Goal: Task Accomplishment & Management: Use online tool/utility

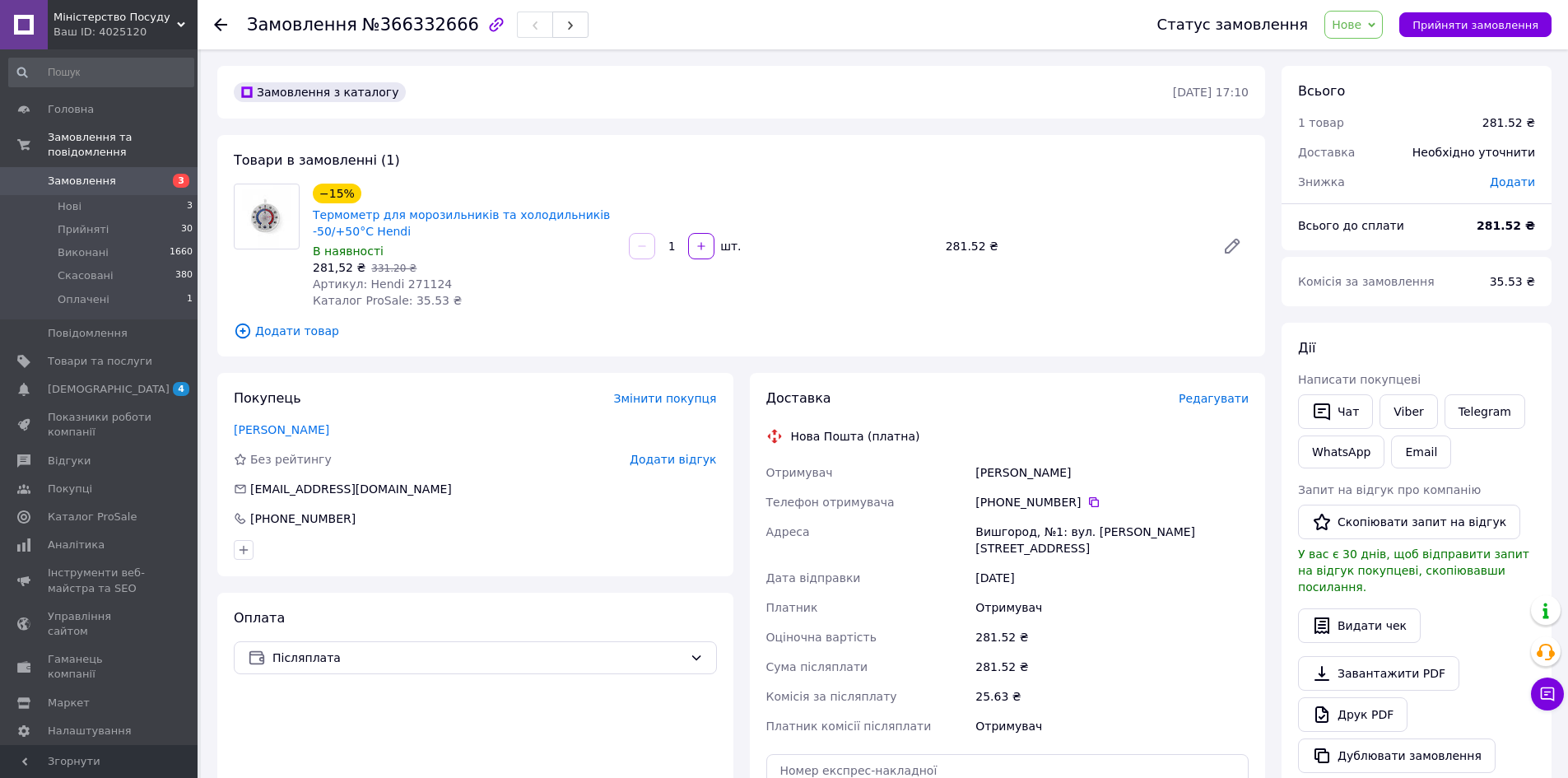
click at [91, 174] on span "Замовлення" at bounding box center [82, 181] width 68 height 15
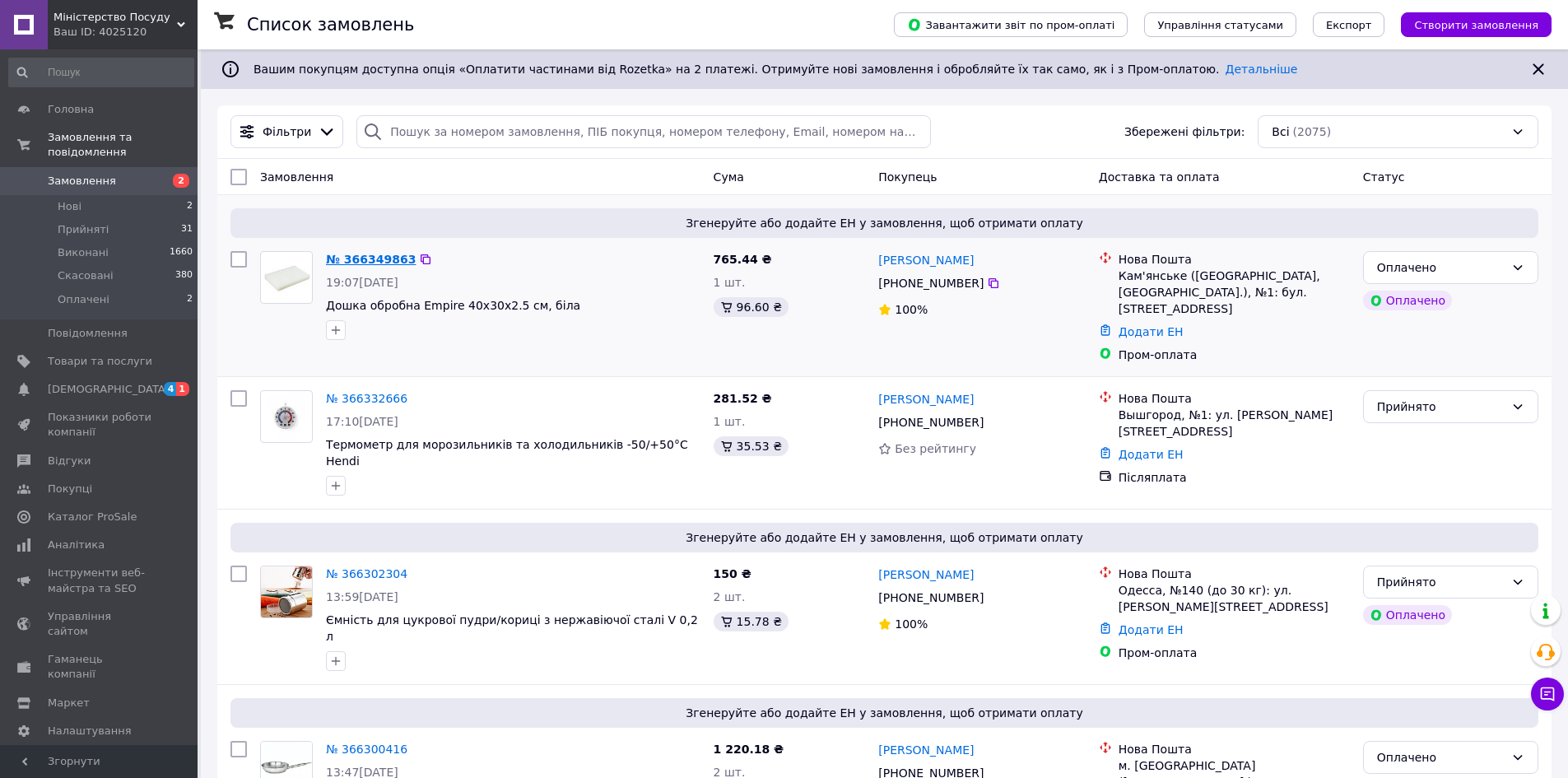
click at [379, 256] on link "№ 366349863" at bounding box center [371, 259] width 90 height 13
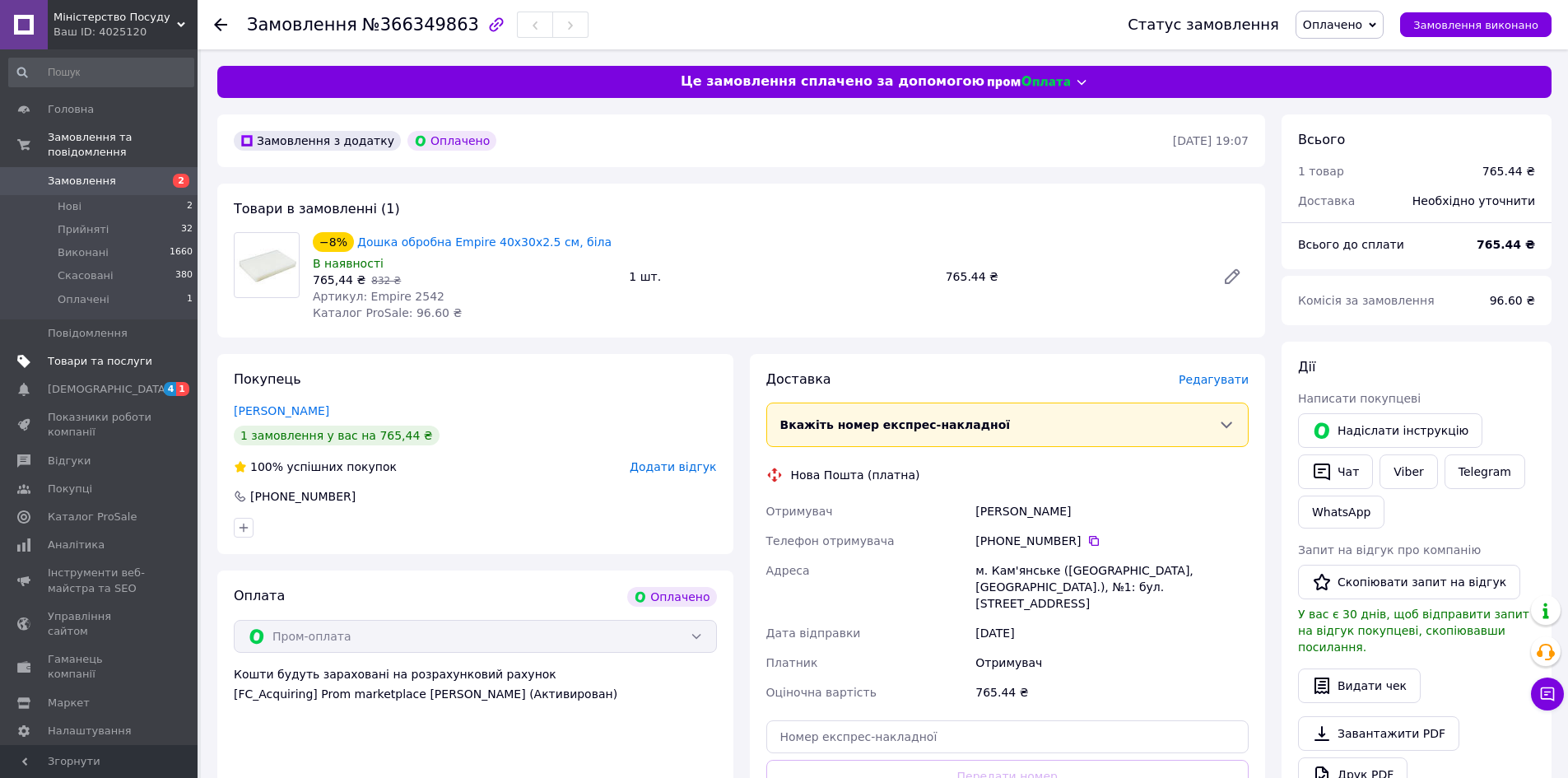
click at [106, 354] on span "Товари та послуги" at bounding box center [100, 361] width 105 height 15
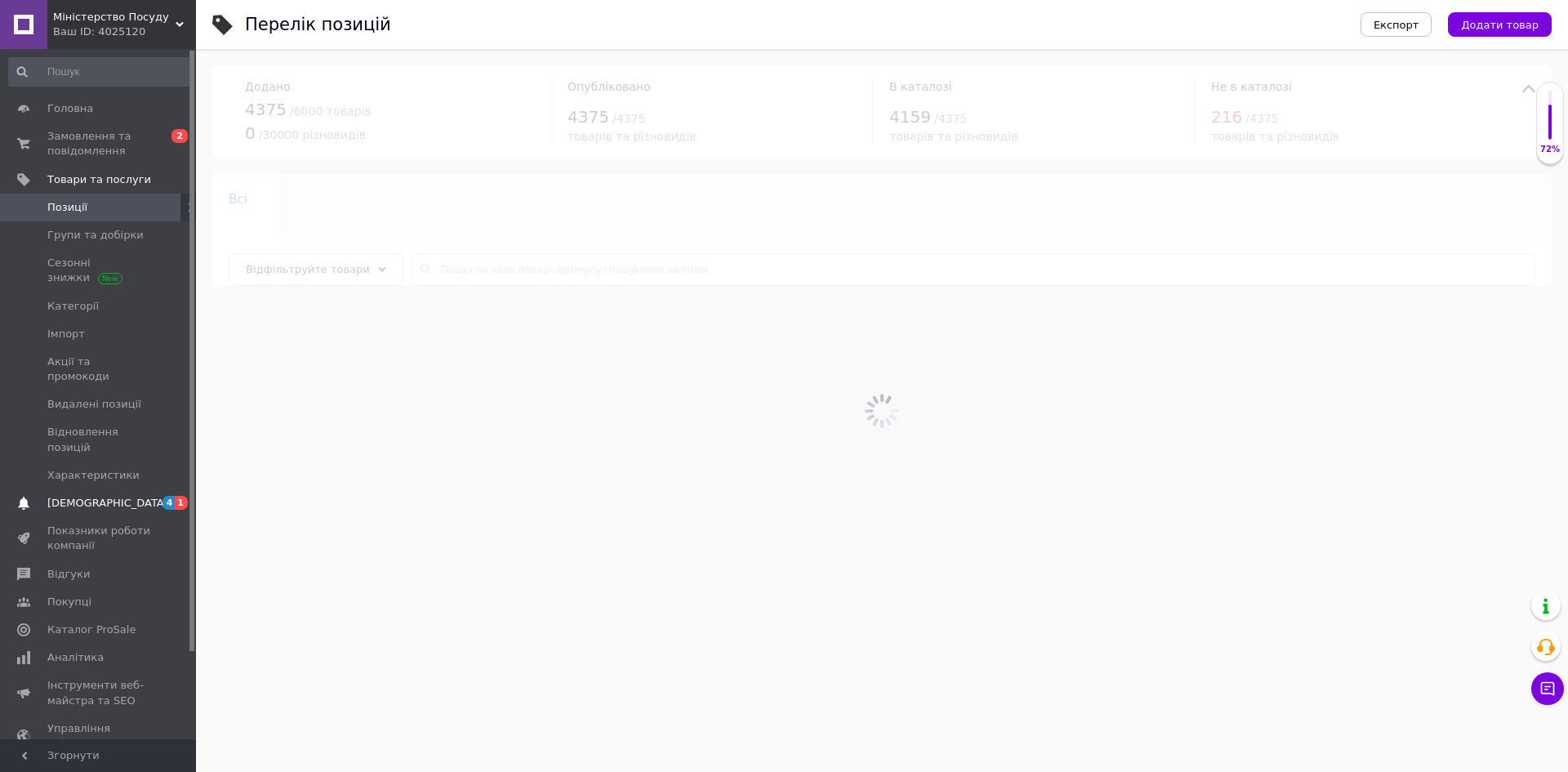
click at [72, 496] on span "[DEMOGRAPHIC_DATA]" at bounding box center [108, 503] width 121 height 15
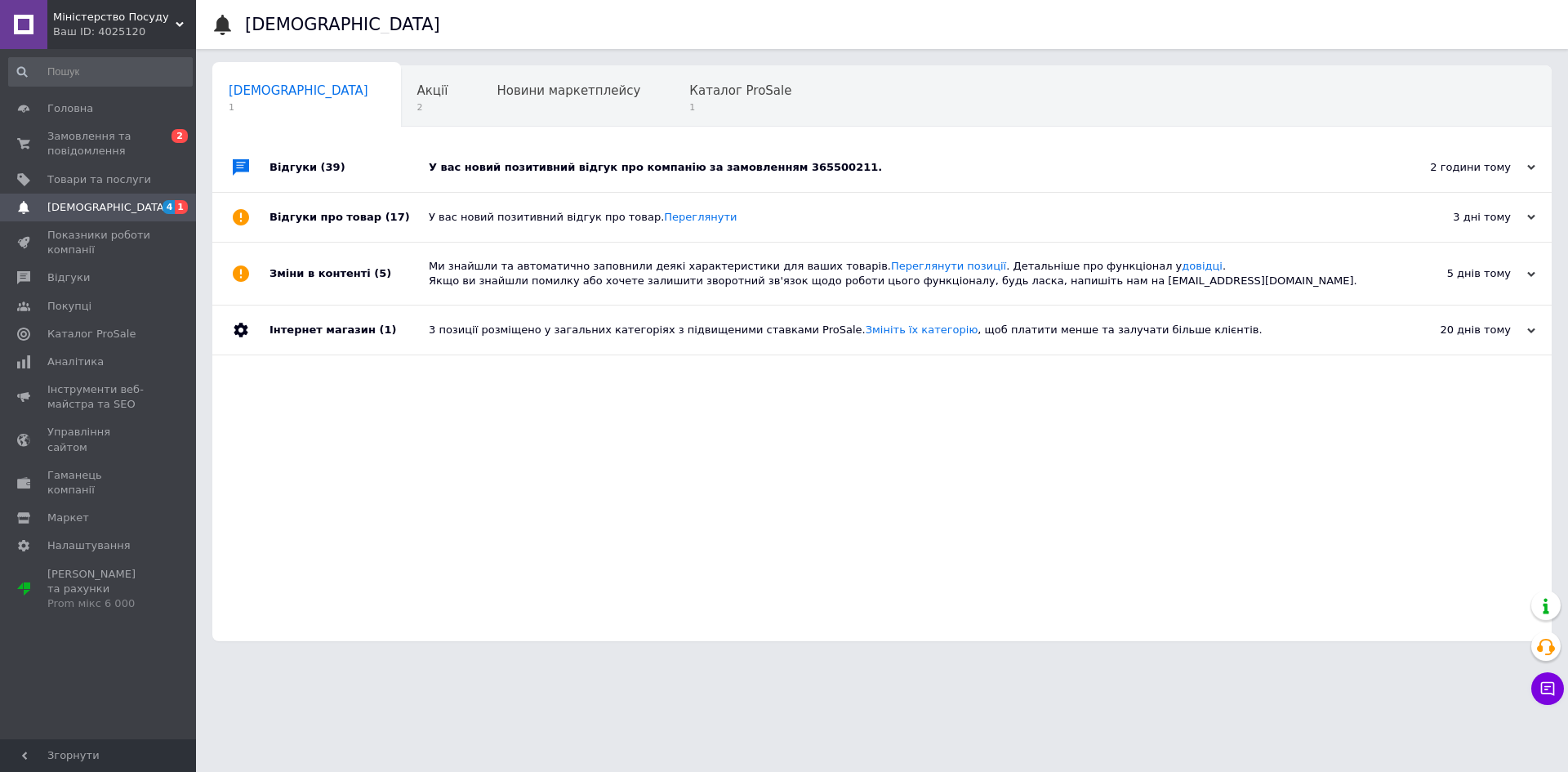
click at [507, 151] on div "У вас новий позитивний відгук про компанію за замовленням 365500211." at bounding box center [901, 168] width 944 height 49
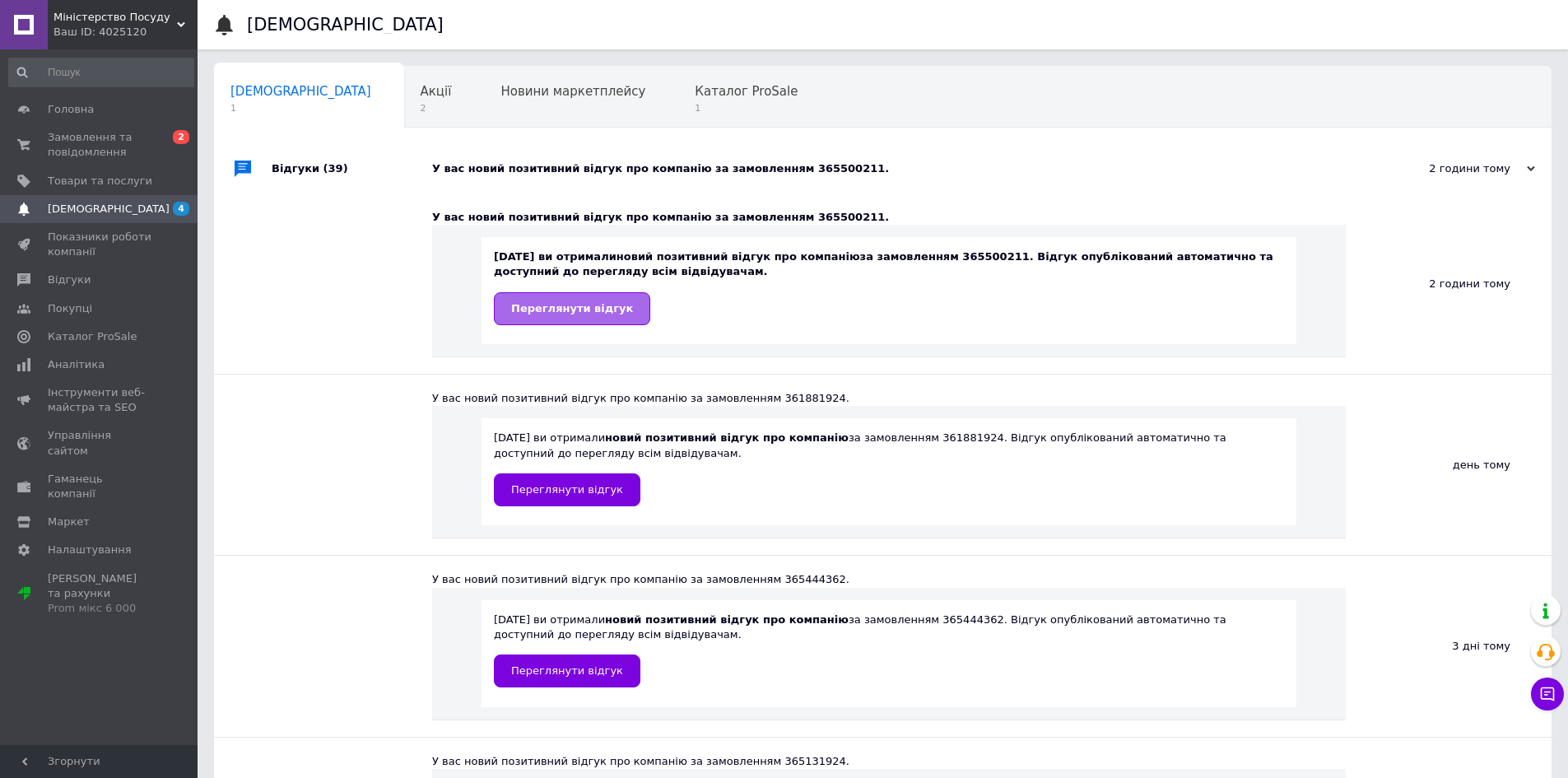
click at [562, 306] on span "Переглянути відгук" at bounding box center [572, 307] width 122 height 12
click at [81, 181] on span "Товари та послуги" at bounding box center [100, 181] width 105 height 15
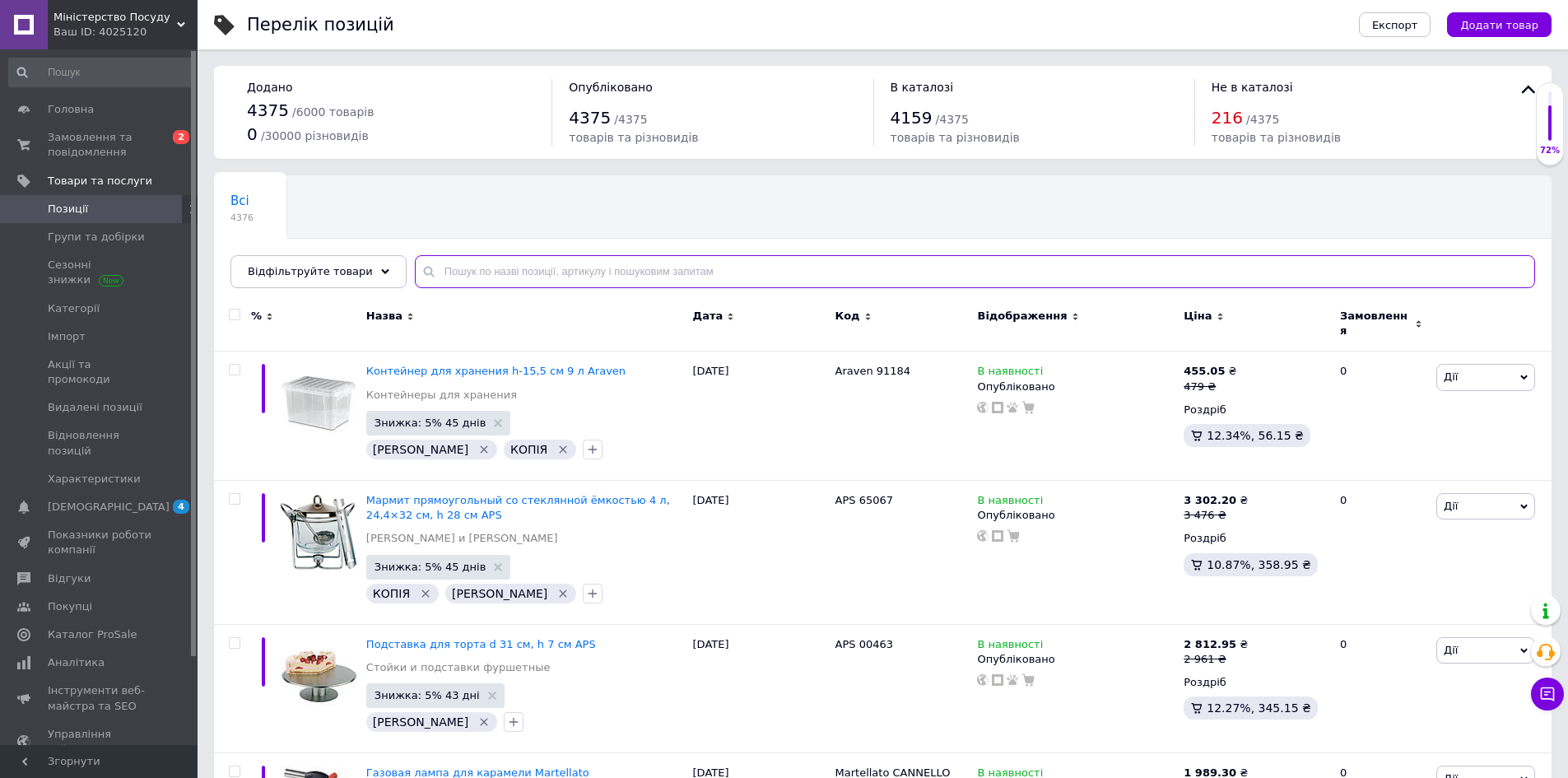
click at [493, 270] on input "text" at bounding box center [976, 272] width 1121 height 33
paste input "617861"
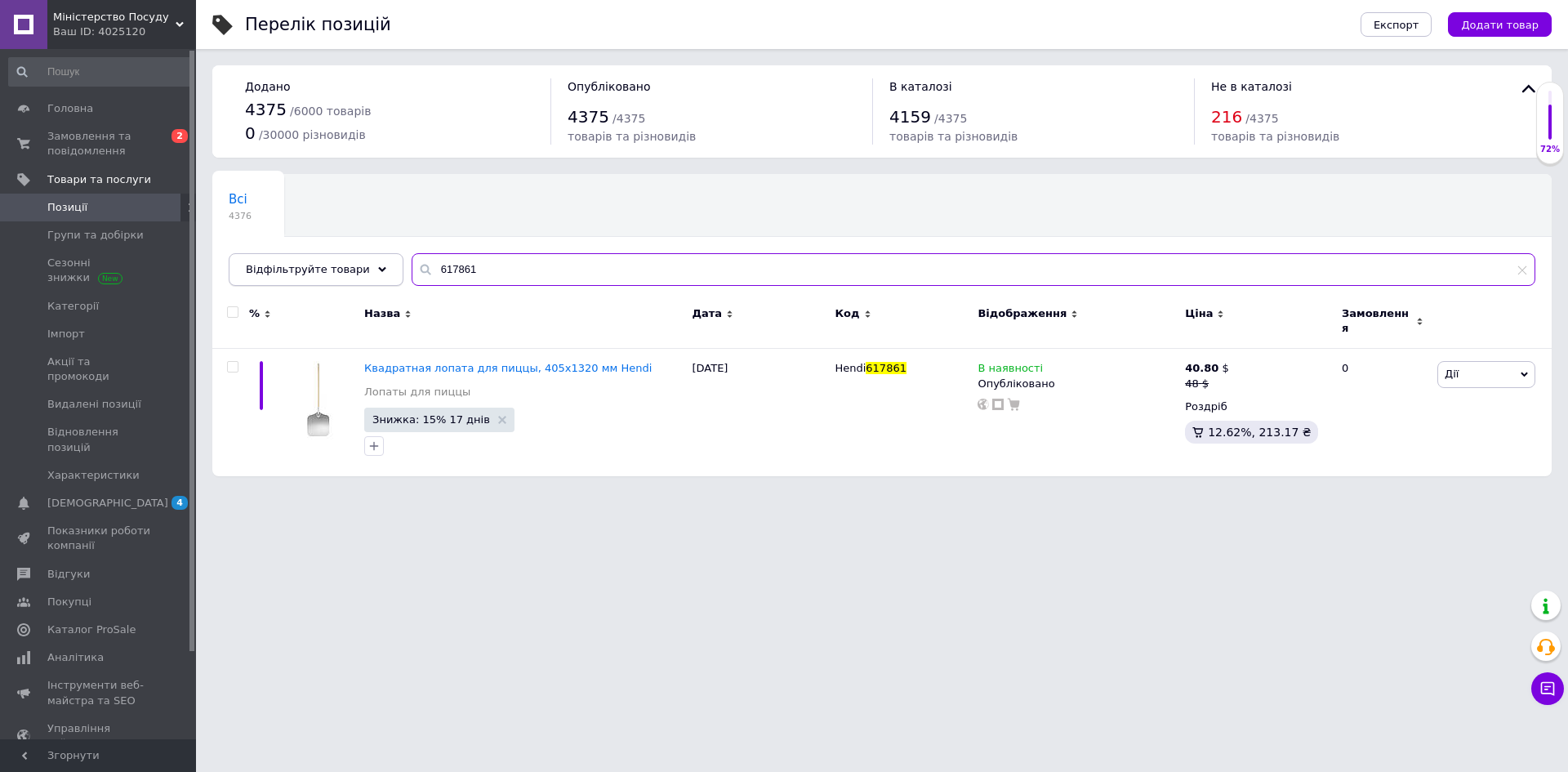
drag, startPoint x: 469, startPoint y: 272, endPoint x: 276, endPoint y: 271, distance: 193.0
click at [276, 271] on div "Відфільтруйте товари 617861" at bounding box center [882, 269] width 1307 height 33
paste input "199"
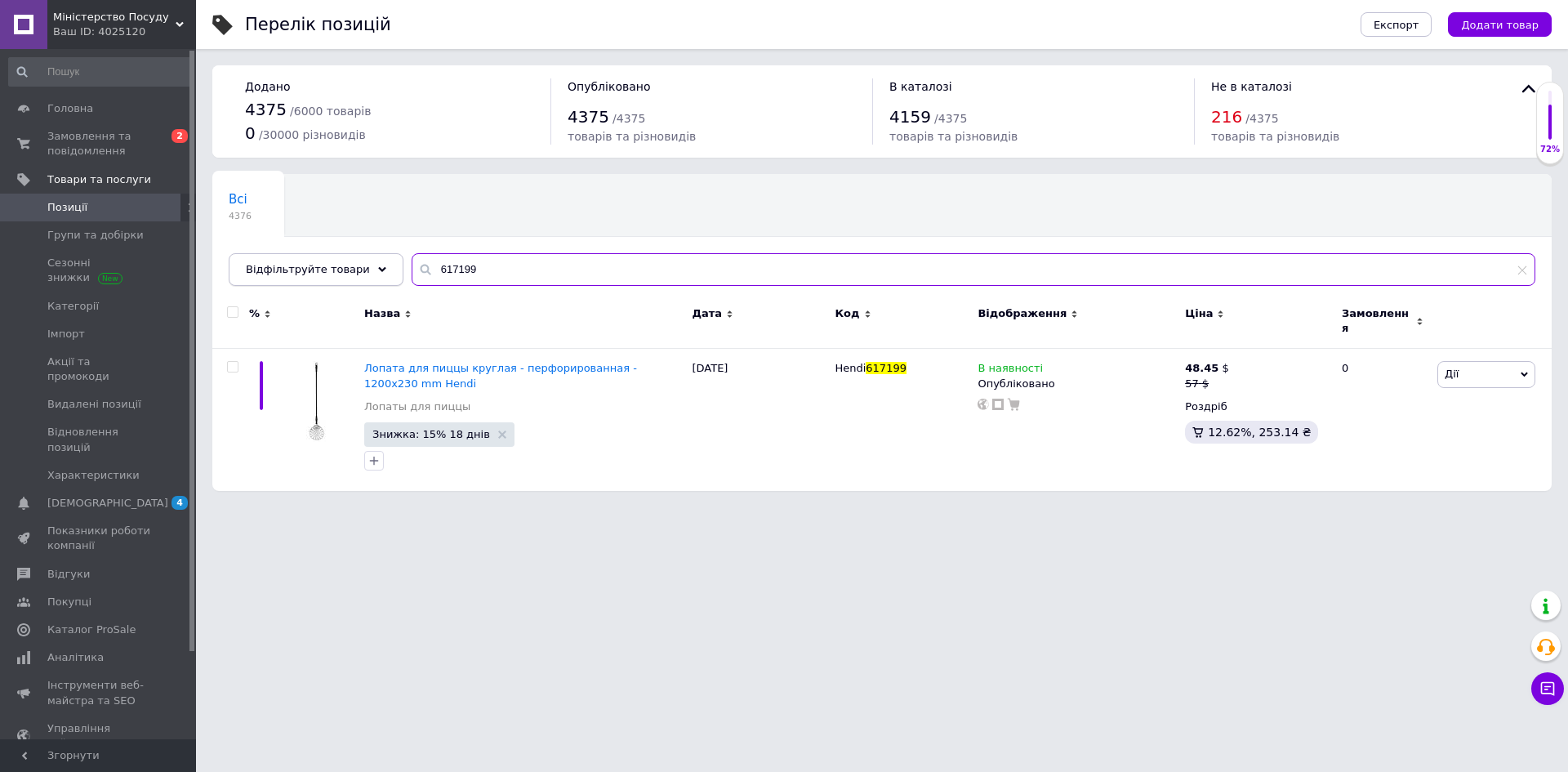
drag, startPoint x: 484, startPoint y: 266, endPoint x: 337, endPoint y: 271, distance: 147.1
click at [339, 270] on div "Відфільтруйте товари 617199" at bounding box center [882, 269] width 1307 height 33
paste input "533"
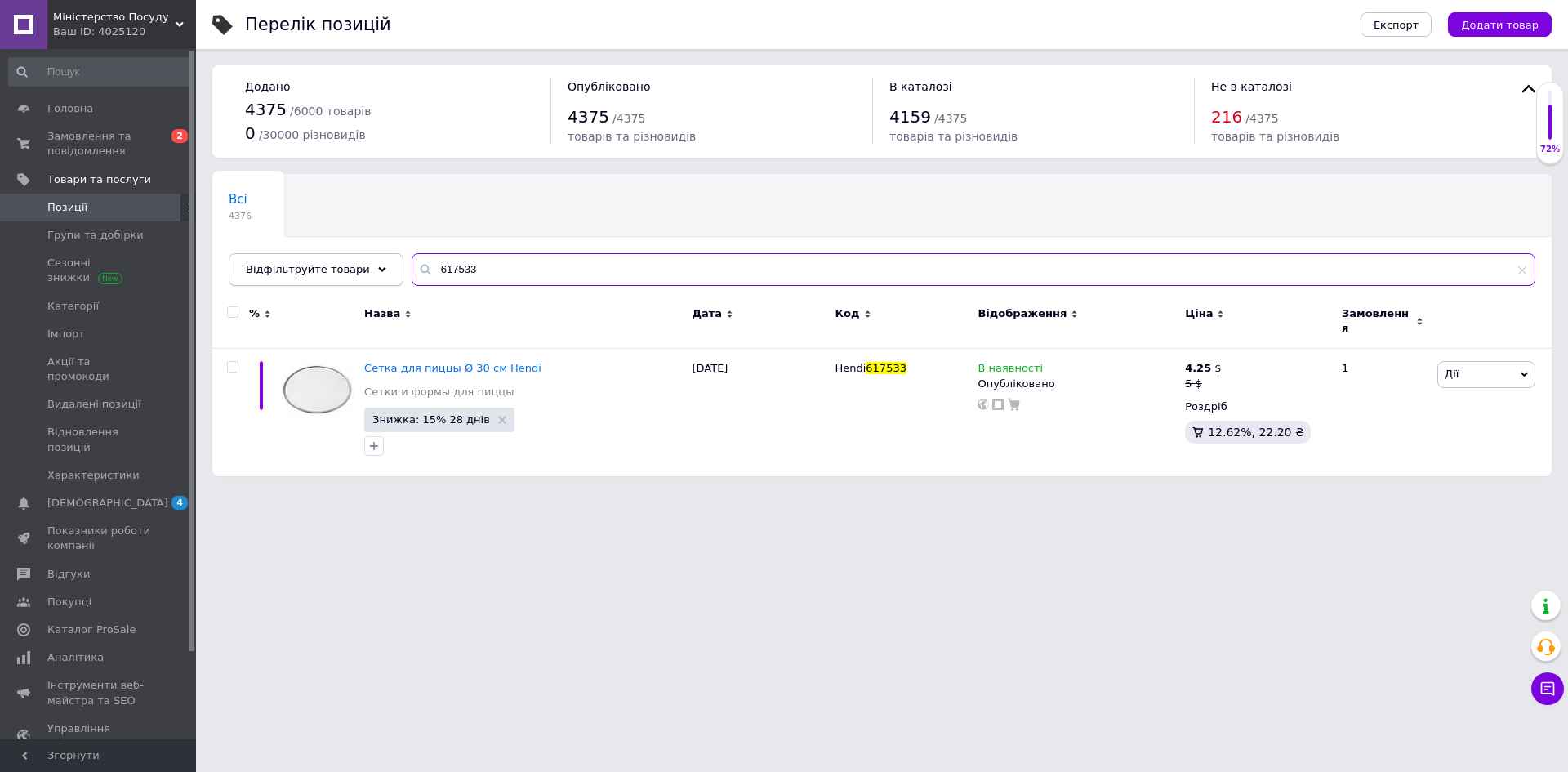
drag, startPoint x: 532, startPoint y: 259, endPoint x: 344, endPoint y: 259, distance: 188.0
click at [344, 259] on div "Відфільтруйте товари 617533" at bounding box center [882, 269] width 1307 height 33
paste input "88"
drag, startPoint x: 464, startPoint y: 269, endPoint x: 360, endPoint y: 255, distance: 104.9
click at [360, 255] on div "Відфільтруйте товари 617588" at bounding box center [882, 269] width 1307 height 33
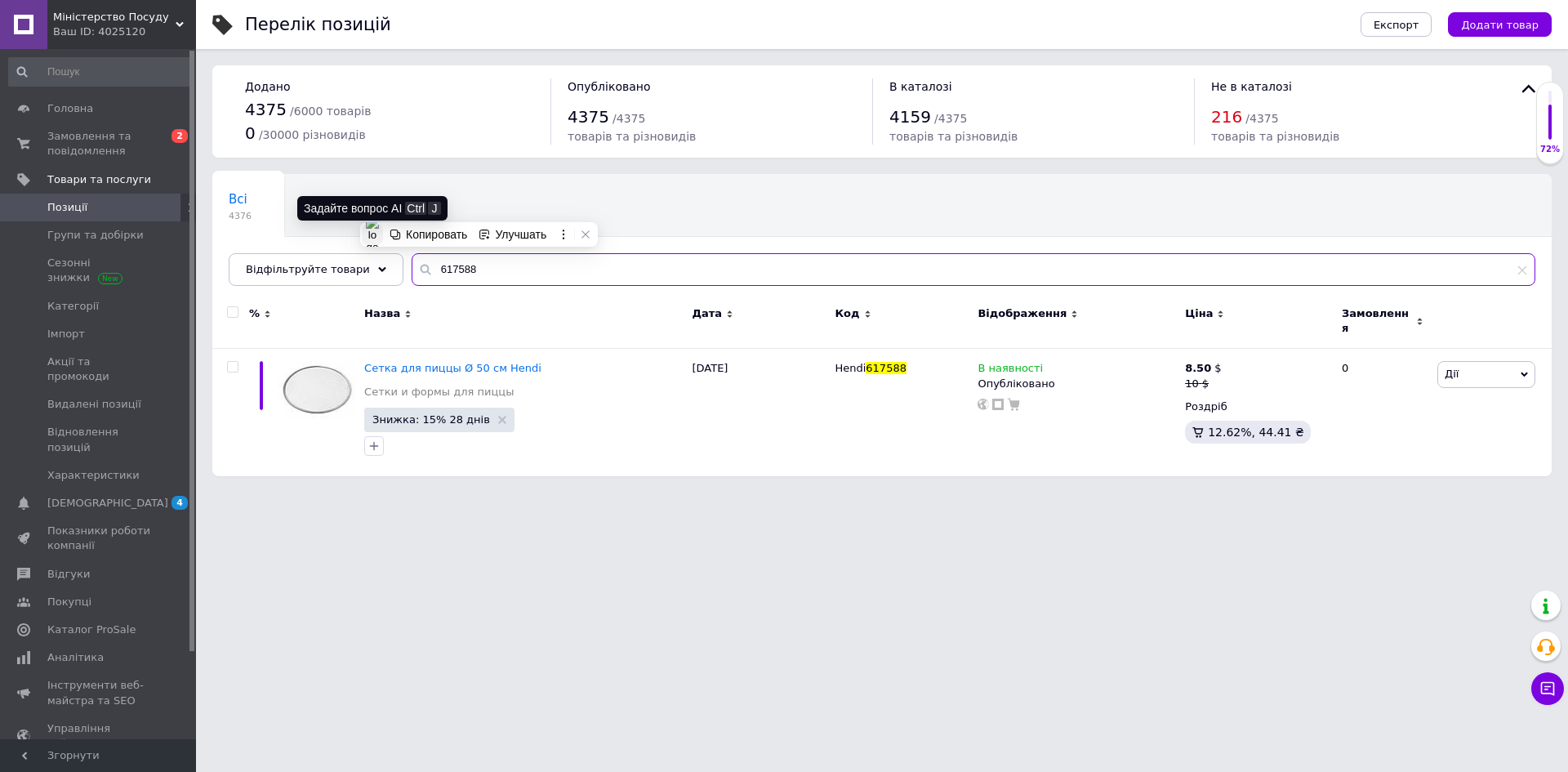
paste input "95"
click at [367, 270] on div "Відфільтруйте товари 617595" at bounding box center [882, 269] width 1307 height 33
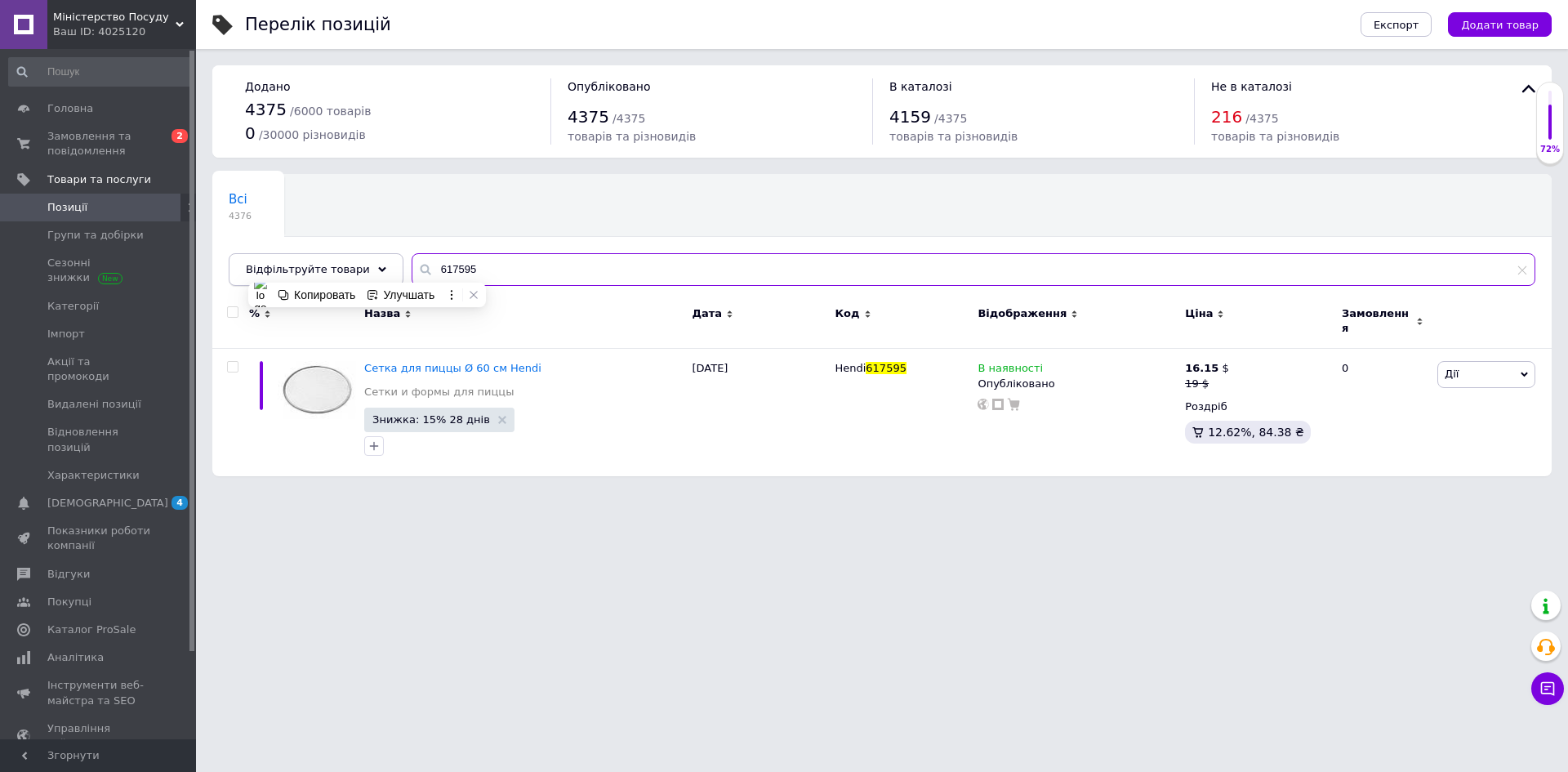
paste input "19"
drag, startPoint x: 409, startPoint y: 247, endPoint x: 356, endPoint y: 248, distance: 53.0
click at [356, 248] on div "Всі 4376 Ok Відфільтровано... Зберегти Нічого не знайдено Можливо, помилка у сл…" at bounding box center [882, 230] width 1340 height 112
paste input "076"
drag, startPoint x: 479, startPoint y: 266, endPoint x: 360, endPoint y: 266, distance: 119.0
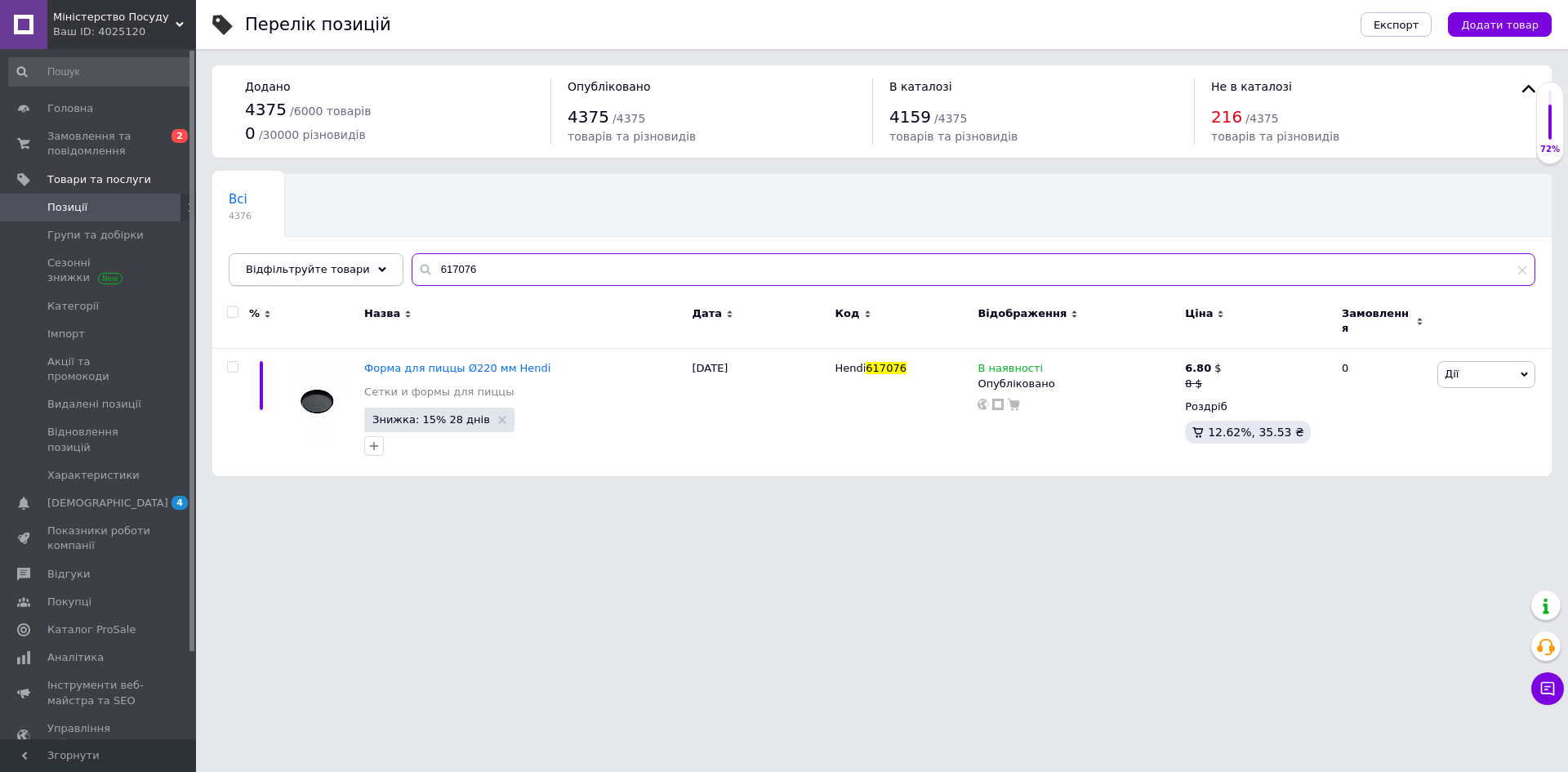
click at [361, 266] on div "Відфільтруйте товари 617076" at bounding box center [882, 269] width 1307 height 33
paste input "8082"
drag, startPoint x: 464, startPoint y: 254, endPoint x: 383, endPoint y: 259, distance: 81.2
click at [383, 259] on div "Відфільтруйте товари 808276" at bounding box center [882, 269] width 1307 height 33
paste input "617953"
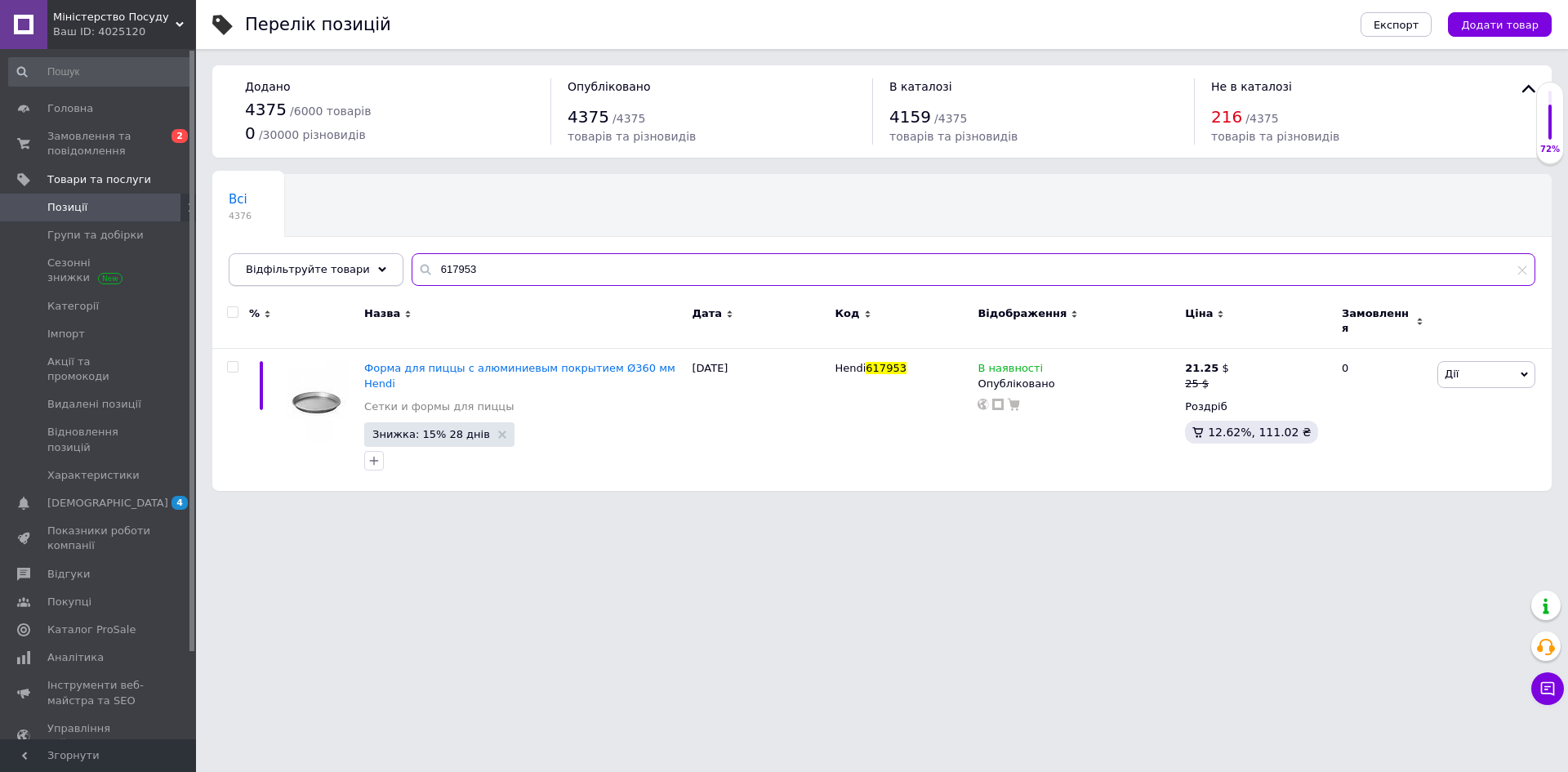
drag, startPoint x: 477, startPoint y: 256, endPoint x: 382, endPoint y: 256, distance: 95.0
click at [382, 256] on div "Відфільтруйте товари 617953" at bounding box center [882, 269] width 1307 height 33
paste input "731"
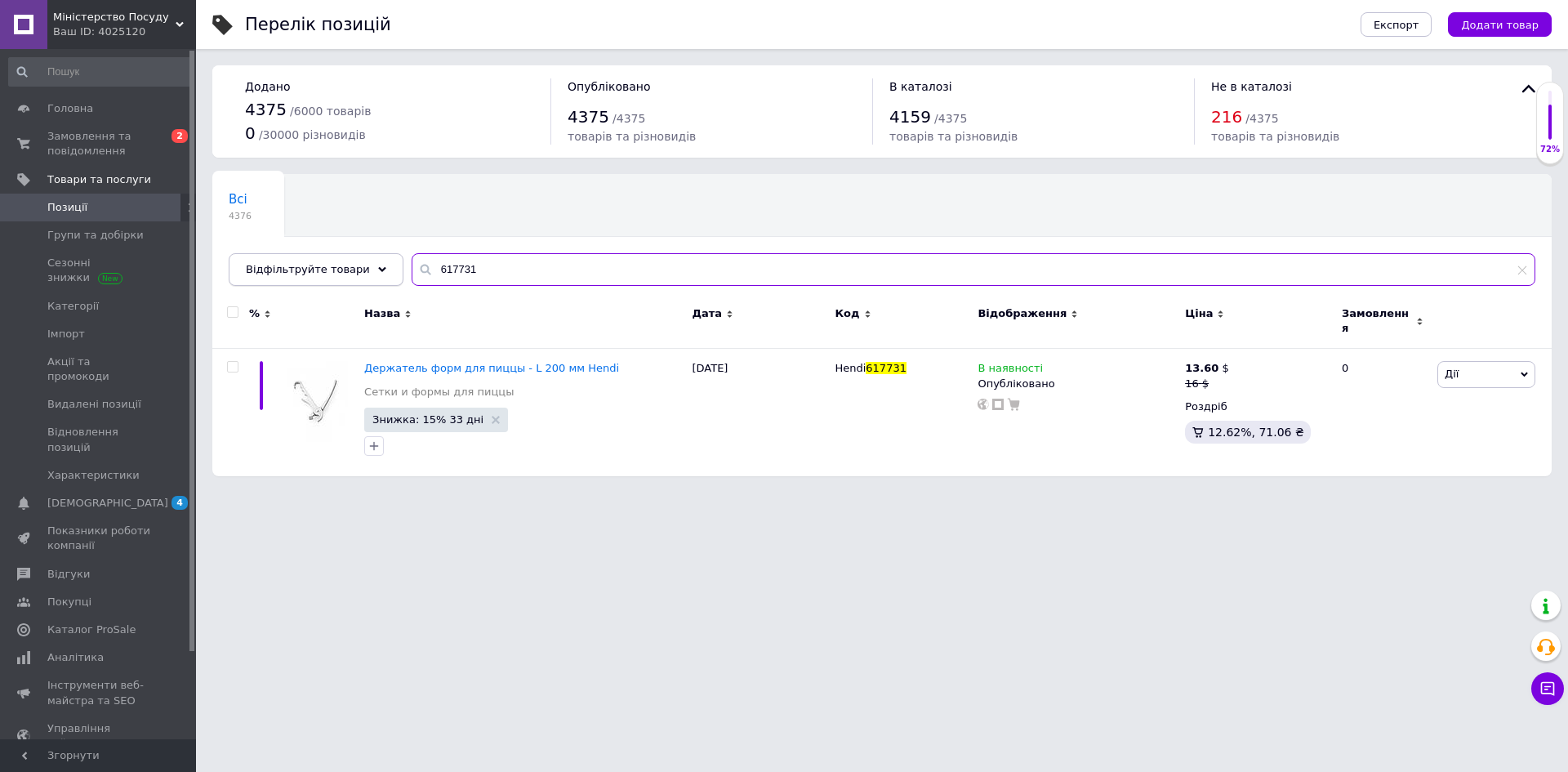
drag, startPoint x: 499, startPoint y: 273, endPoint x: 368, endPoint y: 260, distance: 131.6
click at [368, 260] on div "Відфільтруйте товари 617731" at bounding box center [882, 269] width 1307 height 33
paste input "007"
drag, startPoint x: 483, startPoint y: 249, endPoint x: 384, endPoint y: 249, distance: 99.0
click at [384, 249] on div "Всі 4376 Ok Відфільтровано... Зберегти" at bounding box center [882, 238] width 1340 height 135
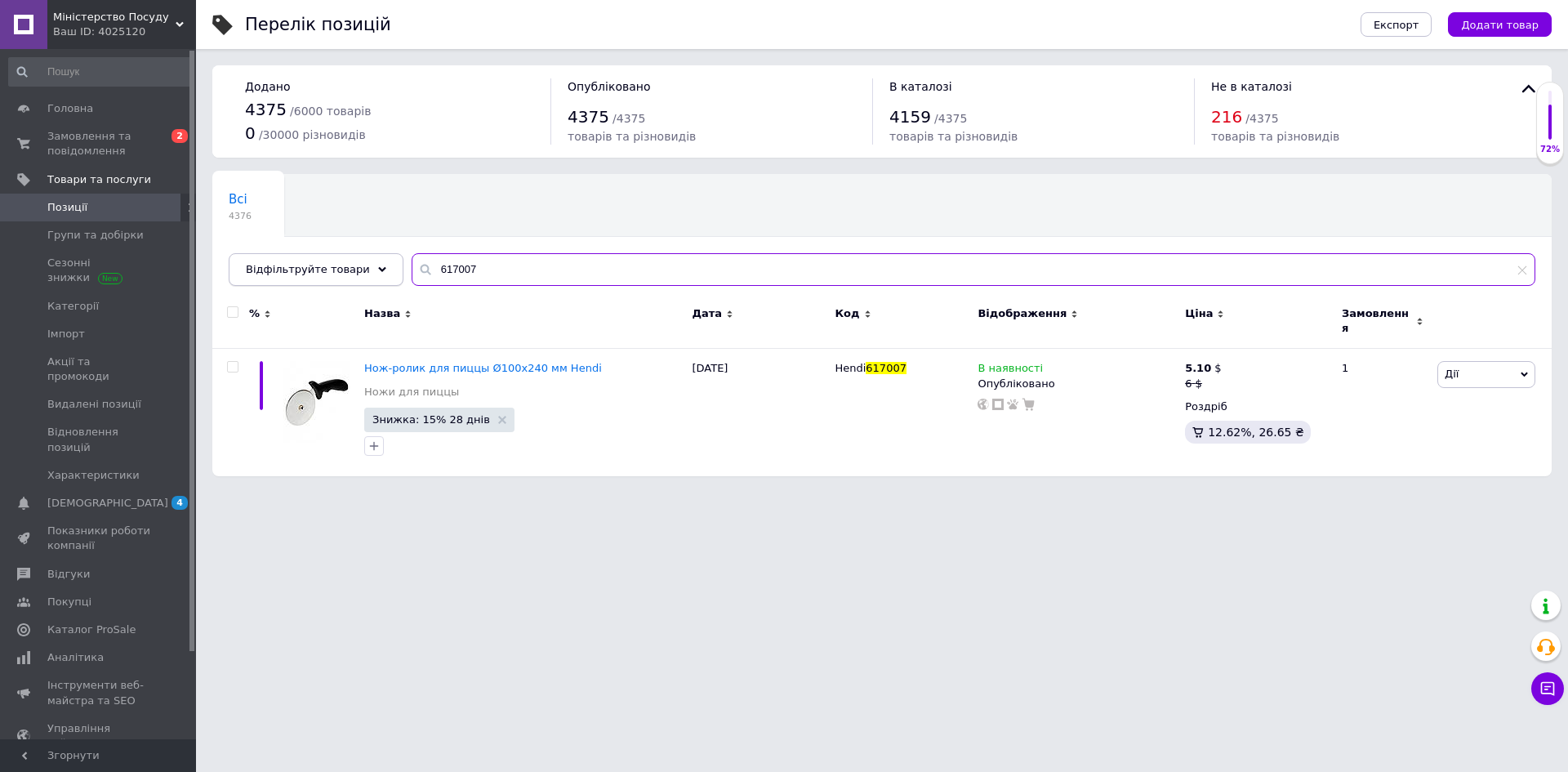
click at [381, 269] on div "Відфільтруйте товари 617007" at bounding box center [882, 269] width 1307 height 33
paste input "855560"
drag, startPoint x: 539, startPoint y: 267, endPoint x: 356, endPoint y: 257, distance: 183.3
click at [356, 257] on div "Відфільтруйте товари 855560" at bounding box center [882, 269] width 1307 height 33
paste input "506325"
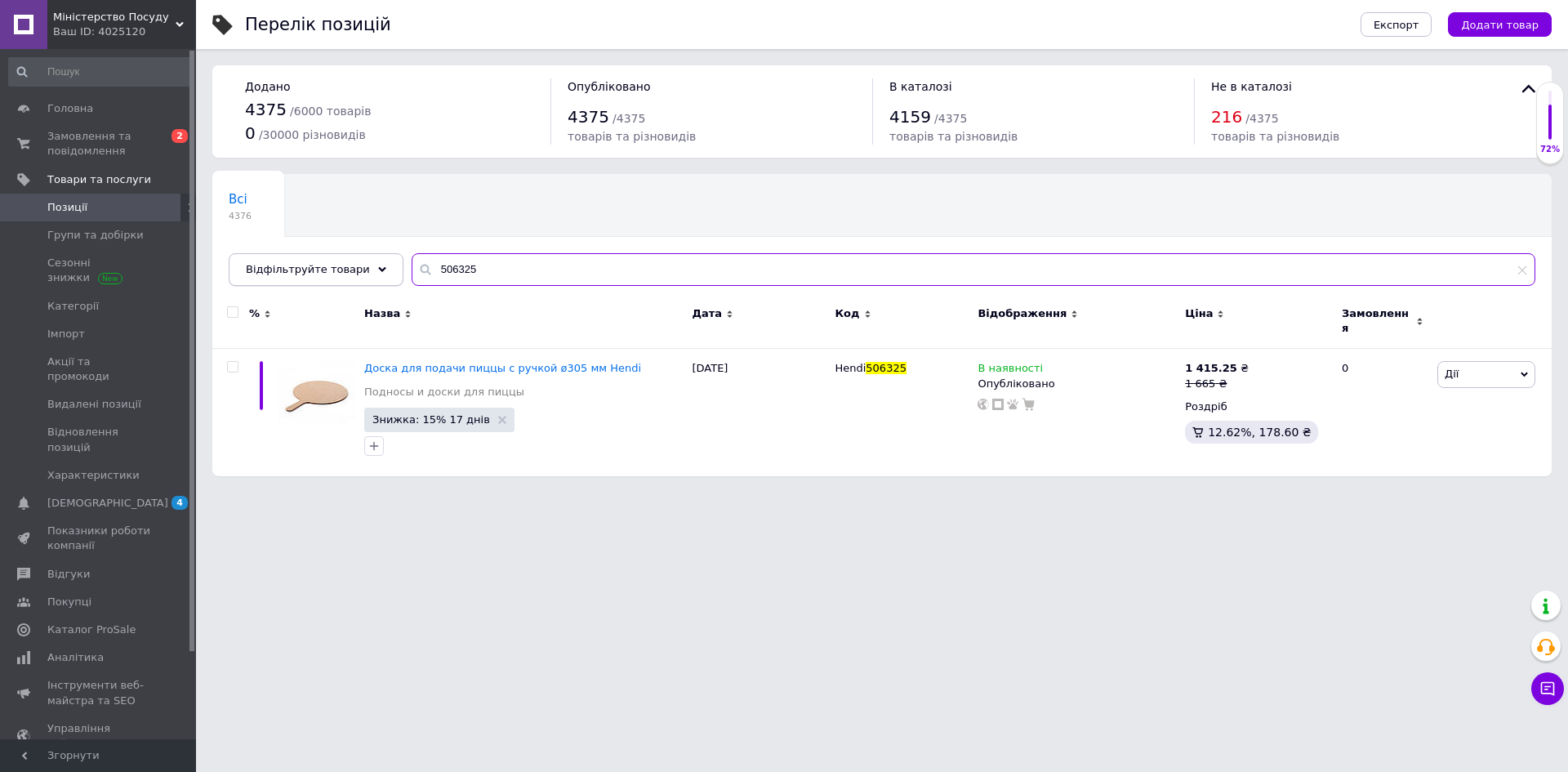
drag, startPoint x: 434, startPoint y: 272, endPoint x: 342, endPoint y: 265, distance: 92.3
click at [344, 266] on div "Відфільтруйте товари 506325" at bounding box center [882, 269] width 1307 height 33
paste input "5588"
drag, startPoint x: 382, startPoint y: 267, endPoint x: 304, endPoint y: 267, distance: 78.0
click at [304, 267] on div "Відфільтруйте товари 505588" at bounding box center [882, 269] width 1307 height 33
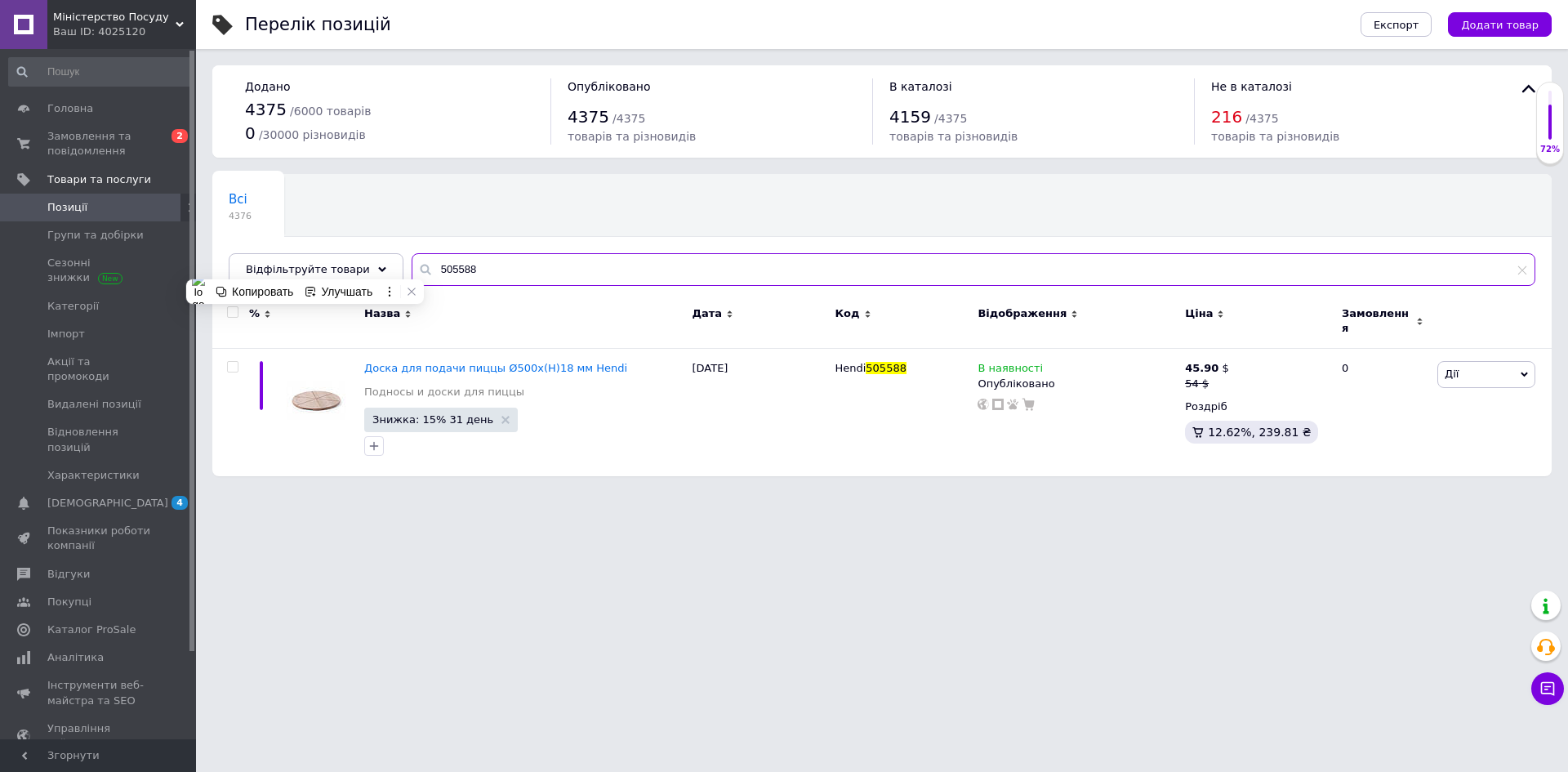
paste input "856154"
drag, startPoint x: 413, startPoint y: 264, endPoint x: 368, endPoint y: 265, distance: 45.0
click at [368, 265] on div "Відфільтруйте товари 856154" at bounding box center [882, 269] width 1307 height 33
paste input "43925"
drag, startPoint x: 470, startPoint y: 264, endPoint x: 338, endPoint y: 258, distance: 132.1
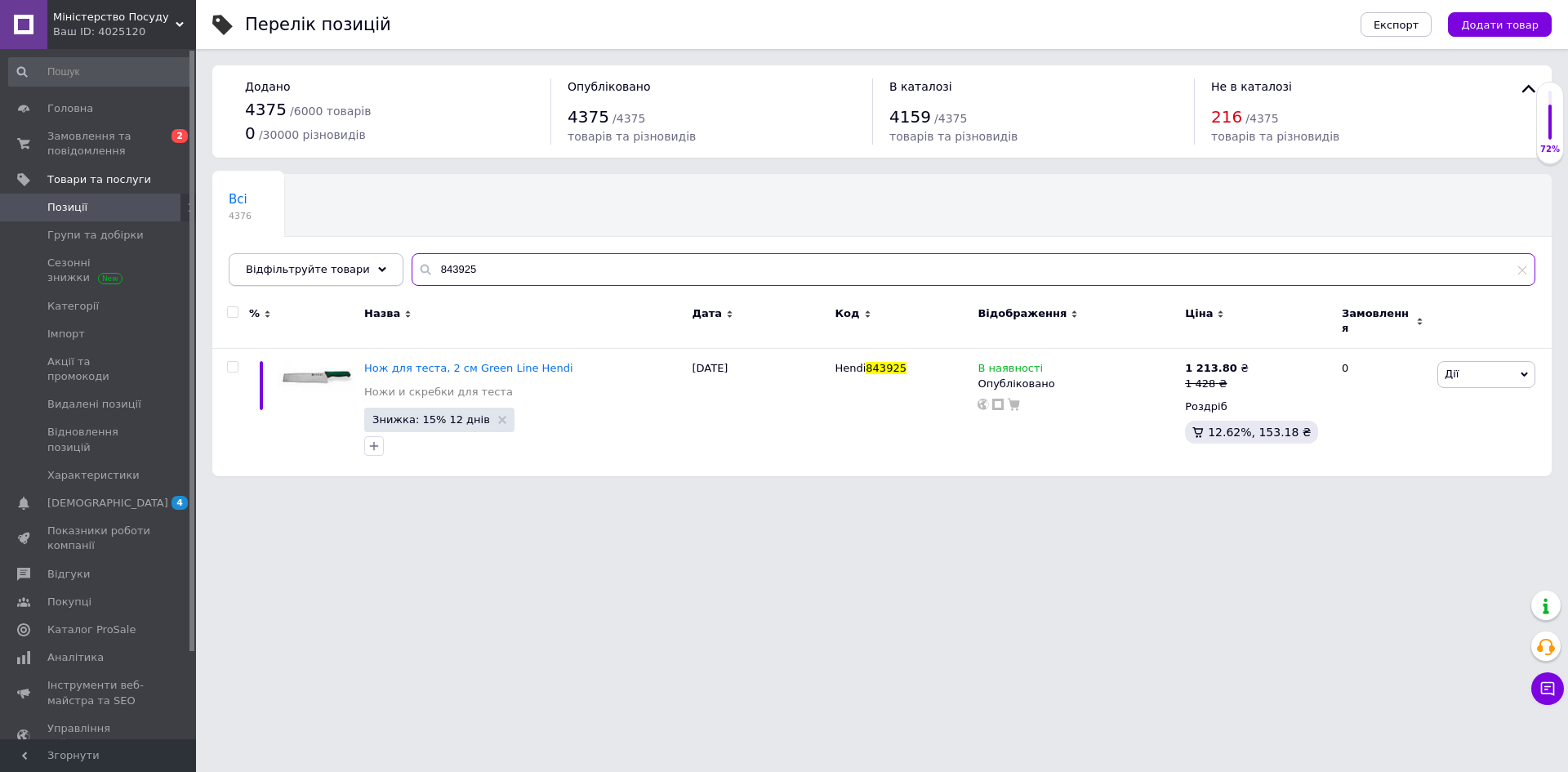
click at [338, 258] on div "Відфільтруйте товари 843925" at bounding box center [882, 269] width 1307 height 33
paste input "515037"
drag, startPoint x: 379, startPoint y: 263, endPoint x: 368, endPoint y: 263, distance: 11.0
click at [368, 263] on div "Відфільтруйте товари 515037" at bounding box center [882, 269] width 1307 height 33
paste input "709900"
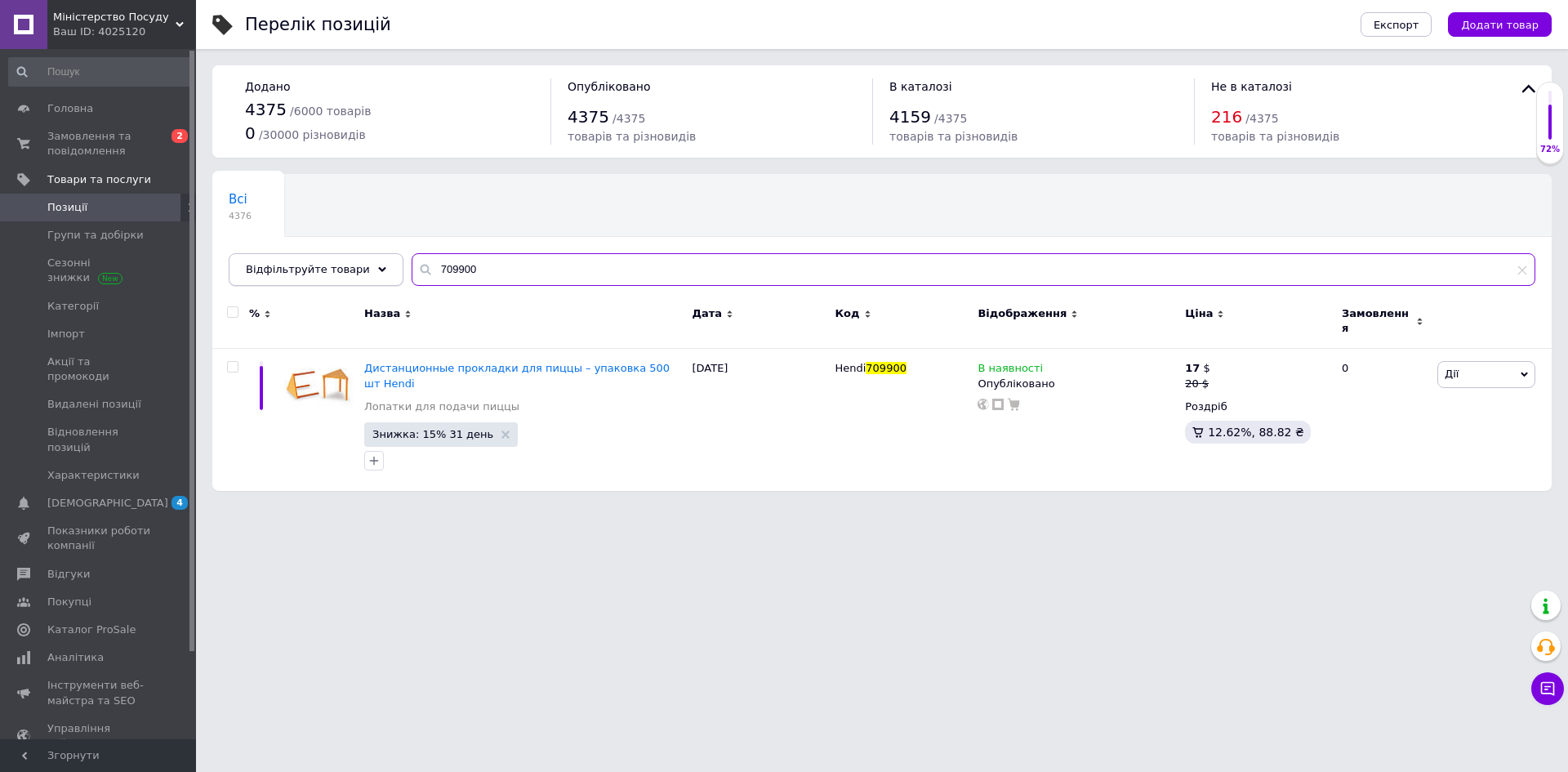
drag, startPoint x: 416, startPoint y: 266, endPoint x: 350, endPoint y: 257, distance: 66.6
click at [351, 259] on div "Відфільтруйте товари 709900" at bounding box center [882, 269] width 1307 height 33
paste input "525524"
drag, startPoint x: 468, startPoint y: 269, endPoint x: 357, endPoint y: 270, distance: 111.0
click at [357, 270] on div "Відфільтруйте товари 525524" at bounding box center [882, 269] width 1307 height 33
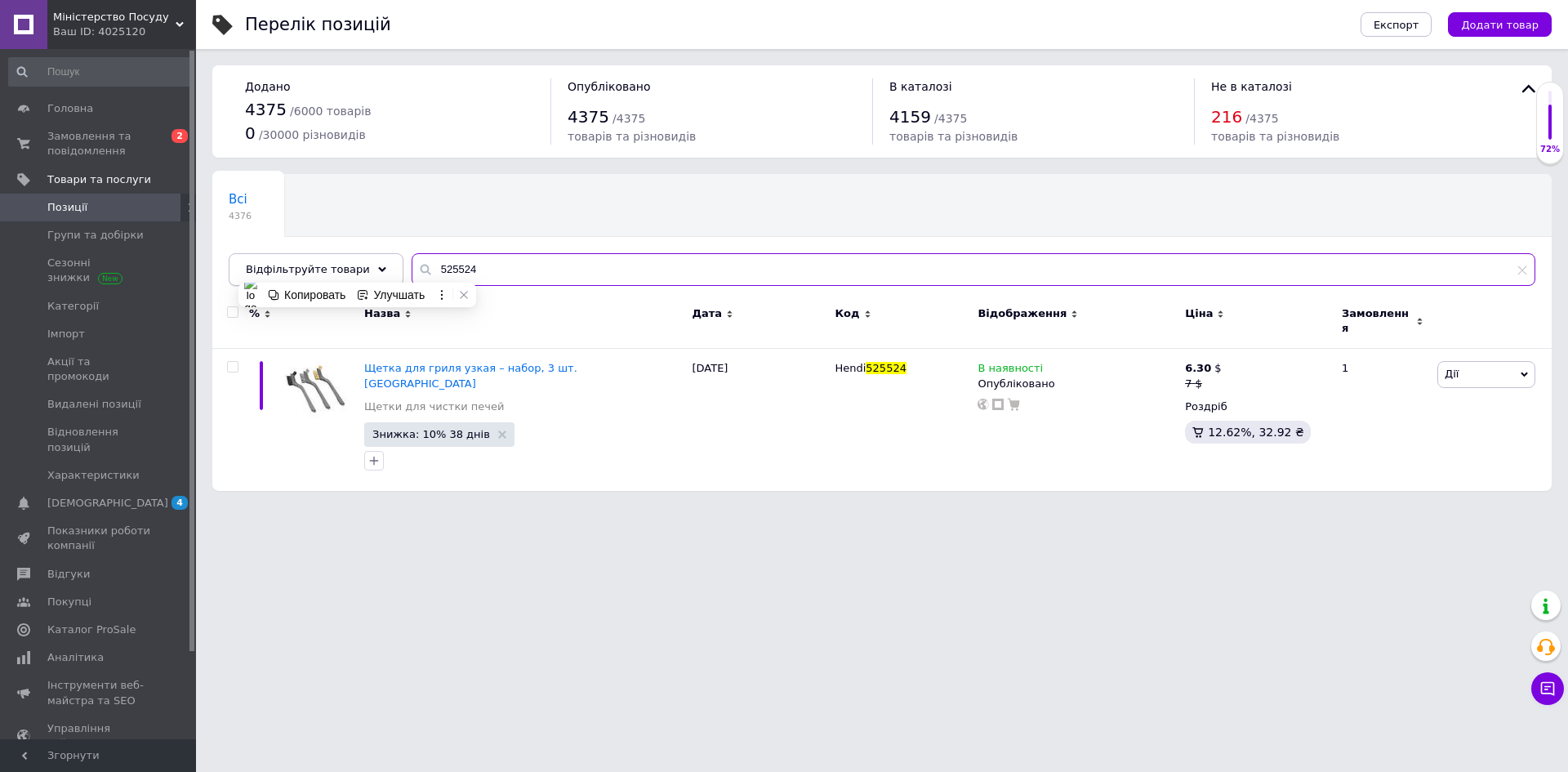
paste input "630"
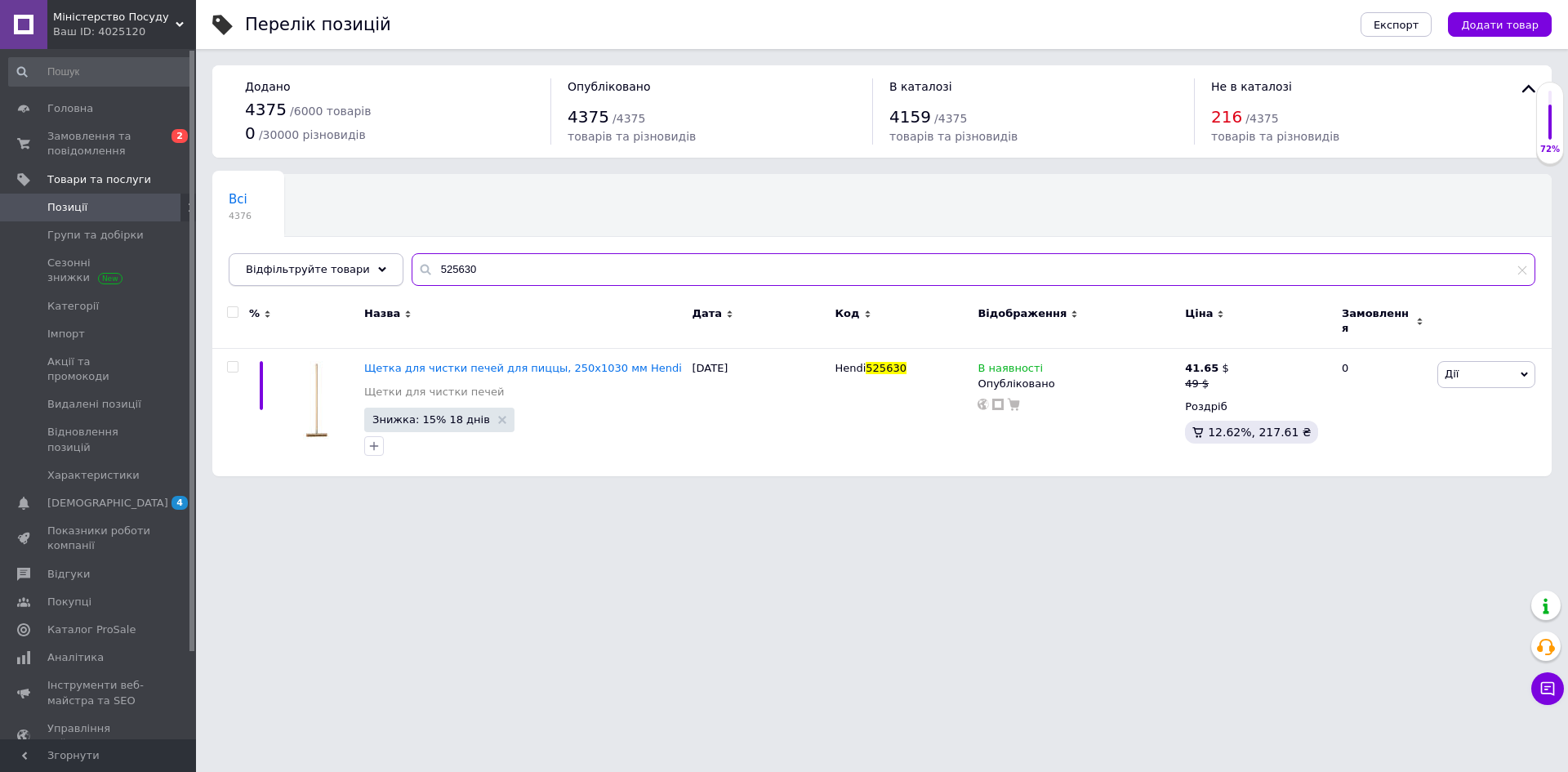
drag, startPoint x: 467, startPoint y: 269, endPoint x: 333, endPoint y: 268, distance: 134.0
click at [333, 268] on div "Відфільтруйте товари 525630" at bounding box center [882, 269] width 1307 height 33
paste input "425"
drag, startPoint x: 420, startPoint y: 254, endPoint x: 356, endPoint y: 251, distance: 64.1
click at [356, 249] on div "Всі 4376 Ok Відфільтровано... Зберегти Нічого не знайдено Можливо, помилка у сл…" at bounding box center [882, 230] width 1340 height 112
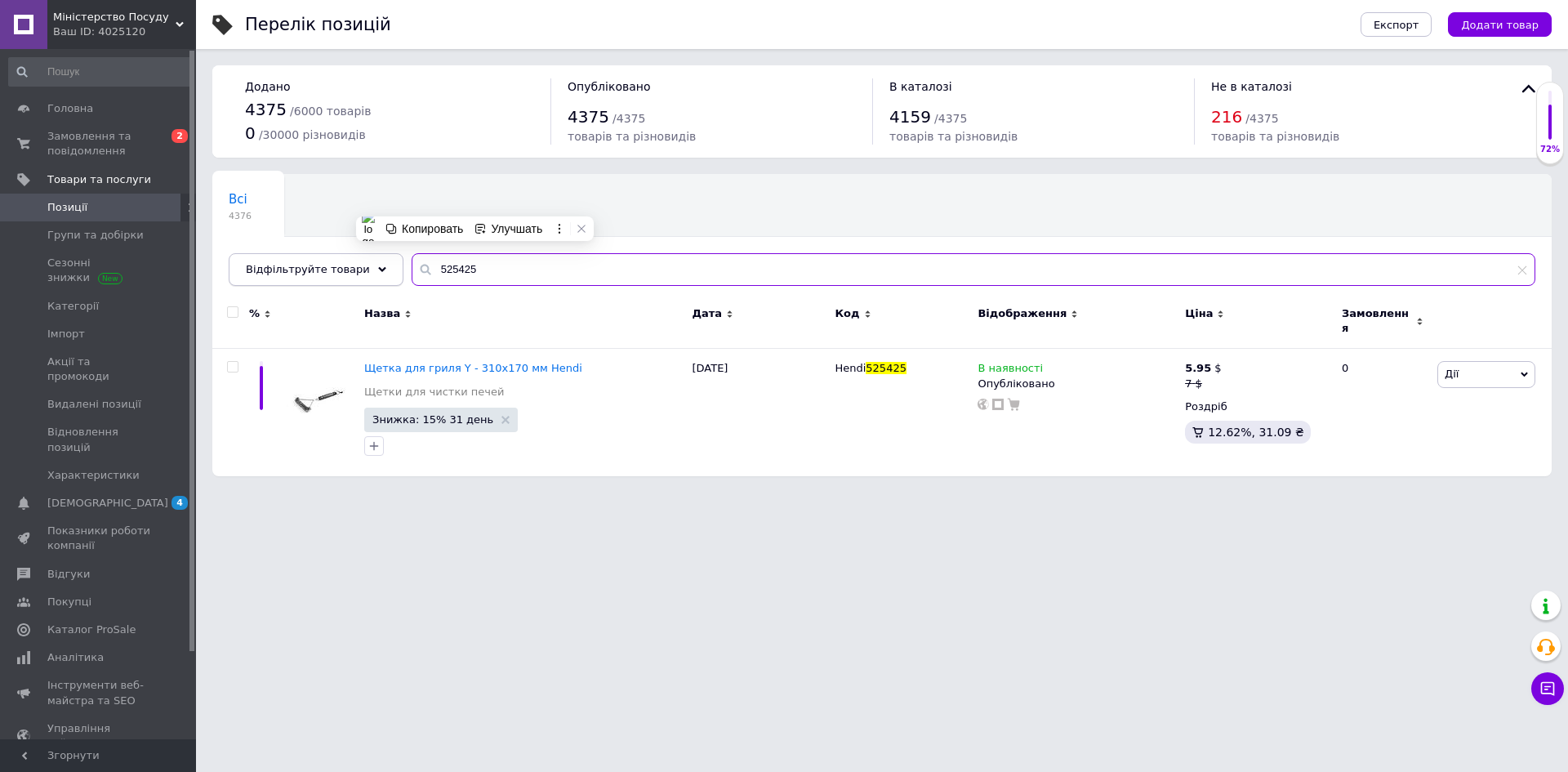
paste input "808207"
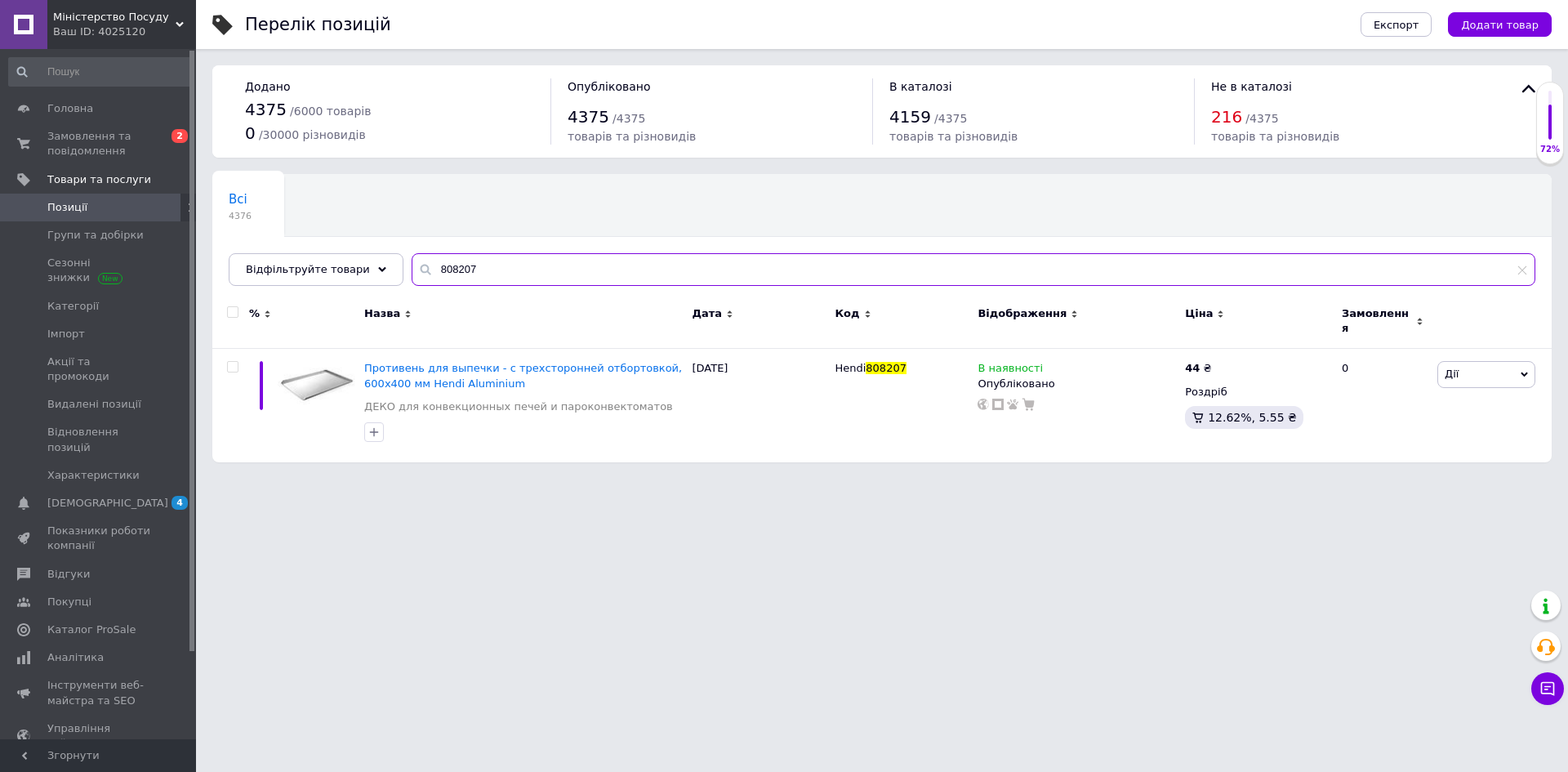
type input "808207"
click at [1209, 361] on div "44 ₴" at bounding box center [1206, 369] width 41 height 15
click at [1265, 400] on span "₴" at bounding box center [1314, 412] width 157 height 31
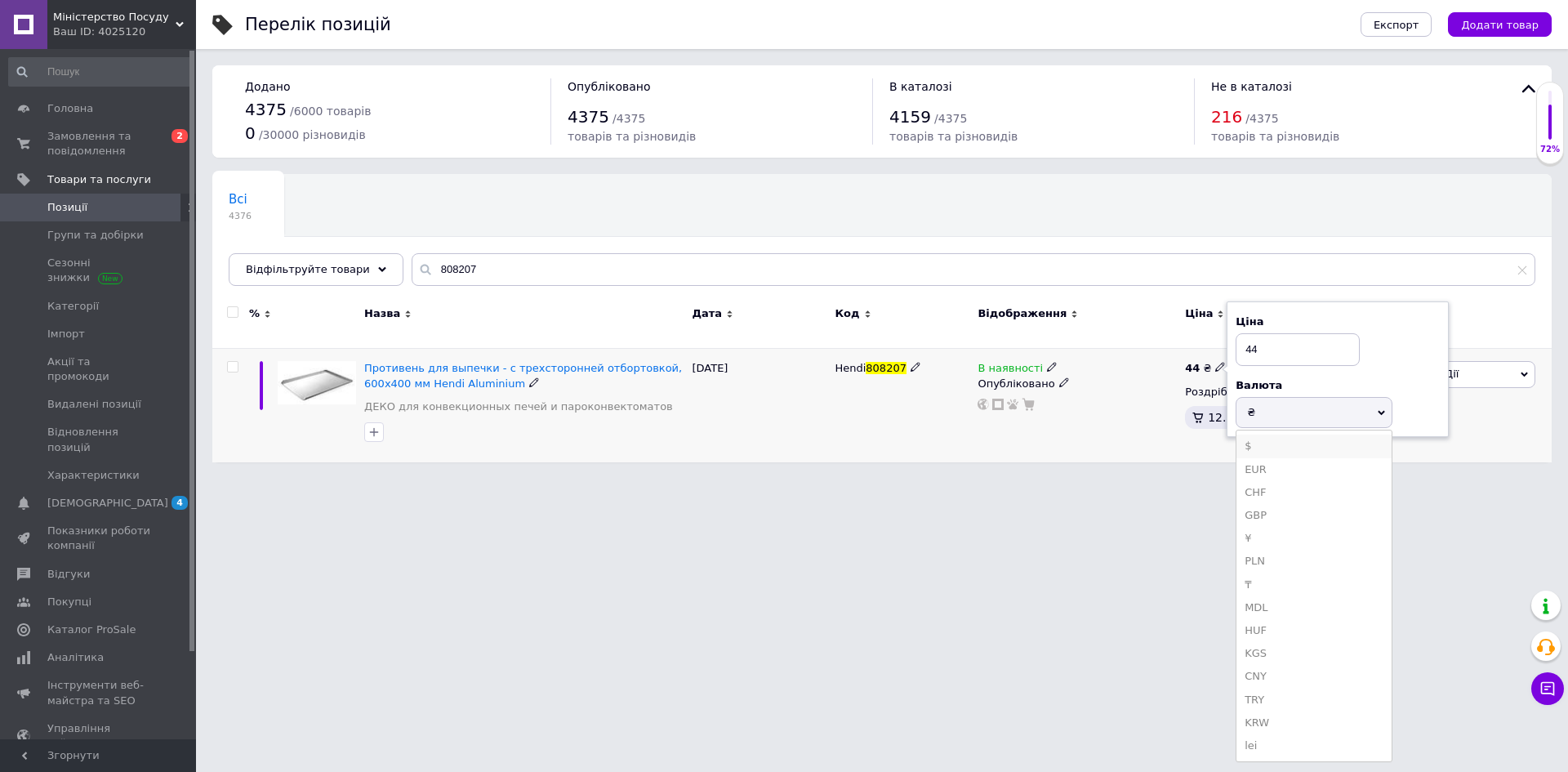
click at [1260, 434] on li "$" at bounding box center [1314, 445] width 155 height 22
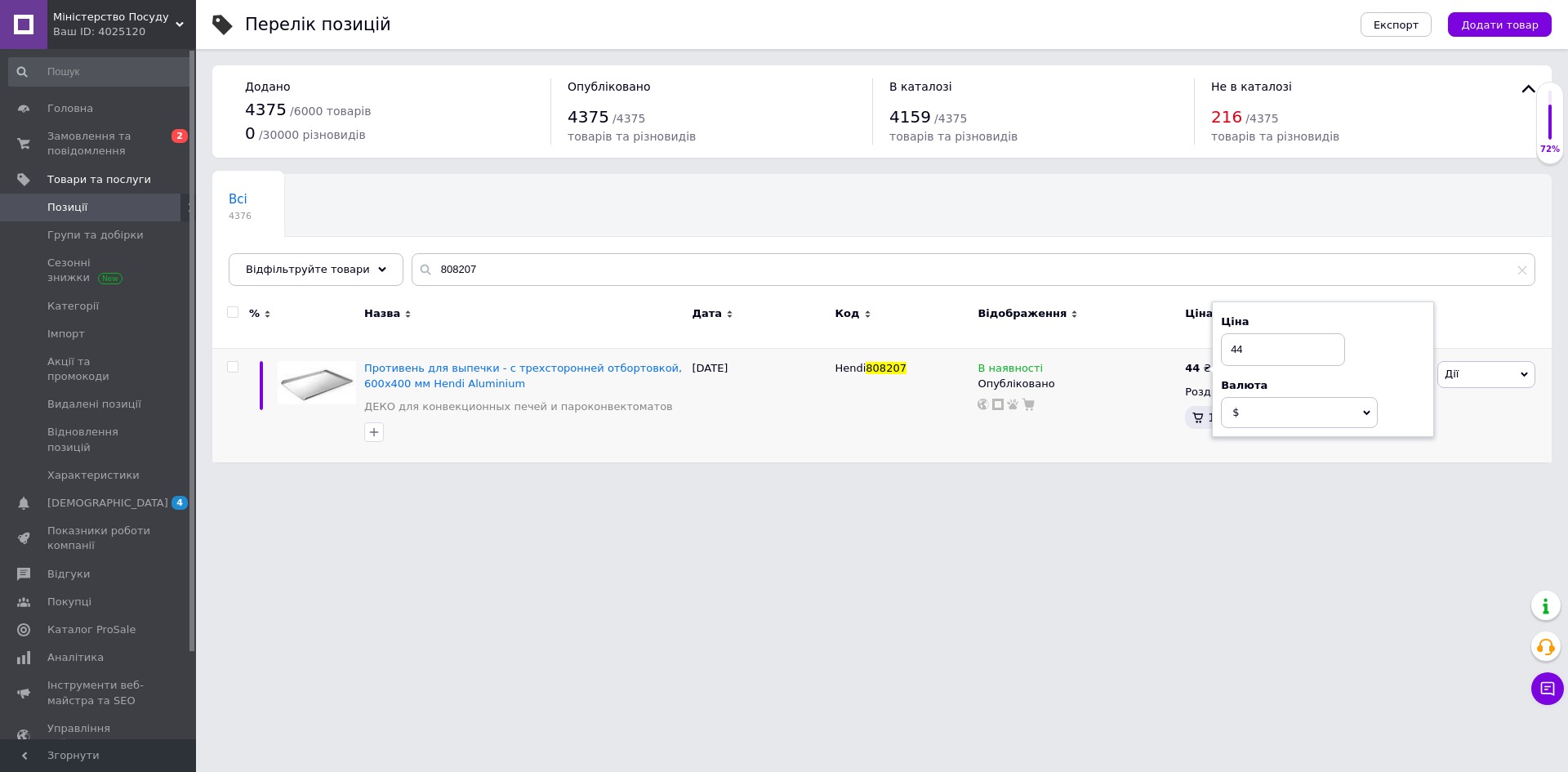
click at [1215, 478] on html "Міністерство Посуду Ваш ID: 4025120 Сайт Міністерство Посуду Кабінет покупця Пе…" at bounding box center [784, 239] width 1568 height 478
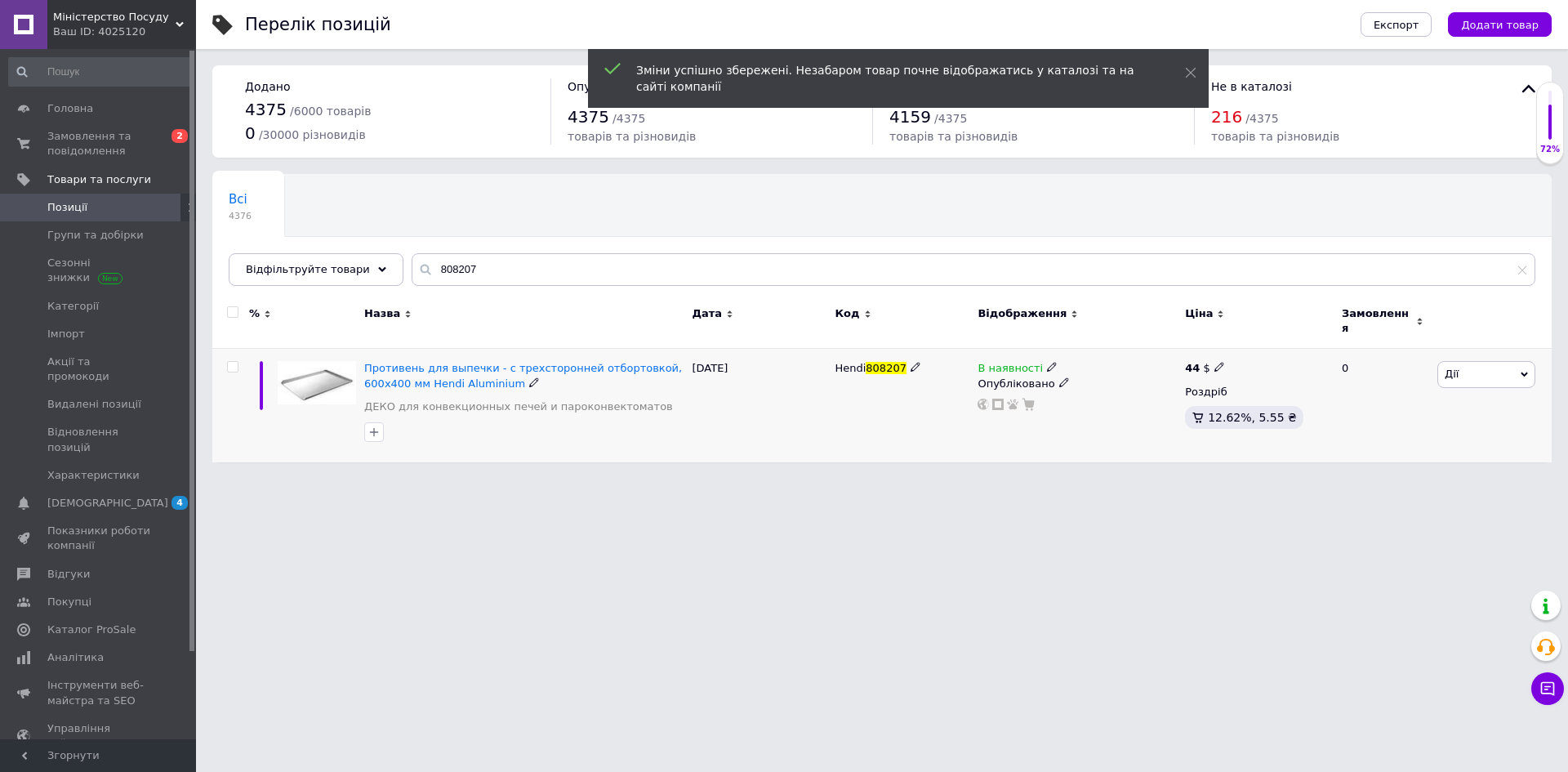
click at [1465, 369] on span "Дії" at bounding box center [1487, 374] width 98 height 26
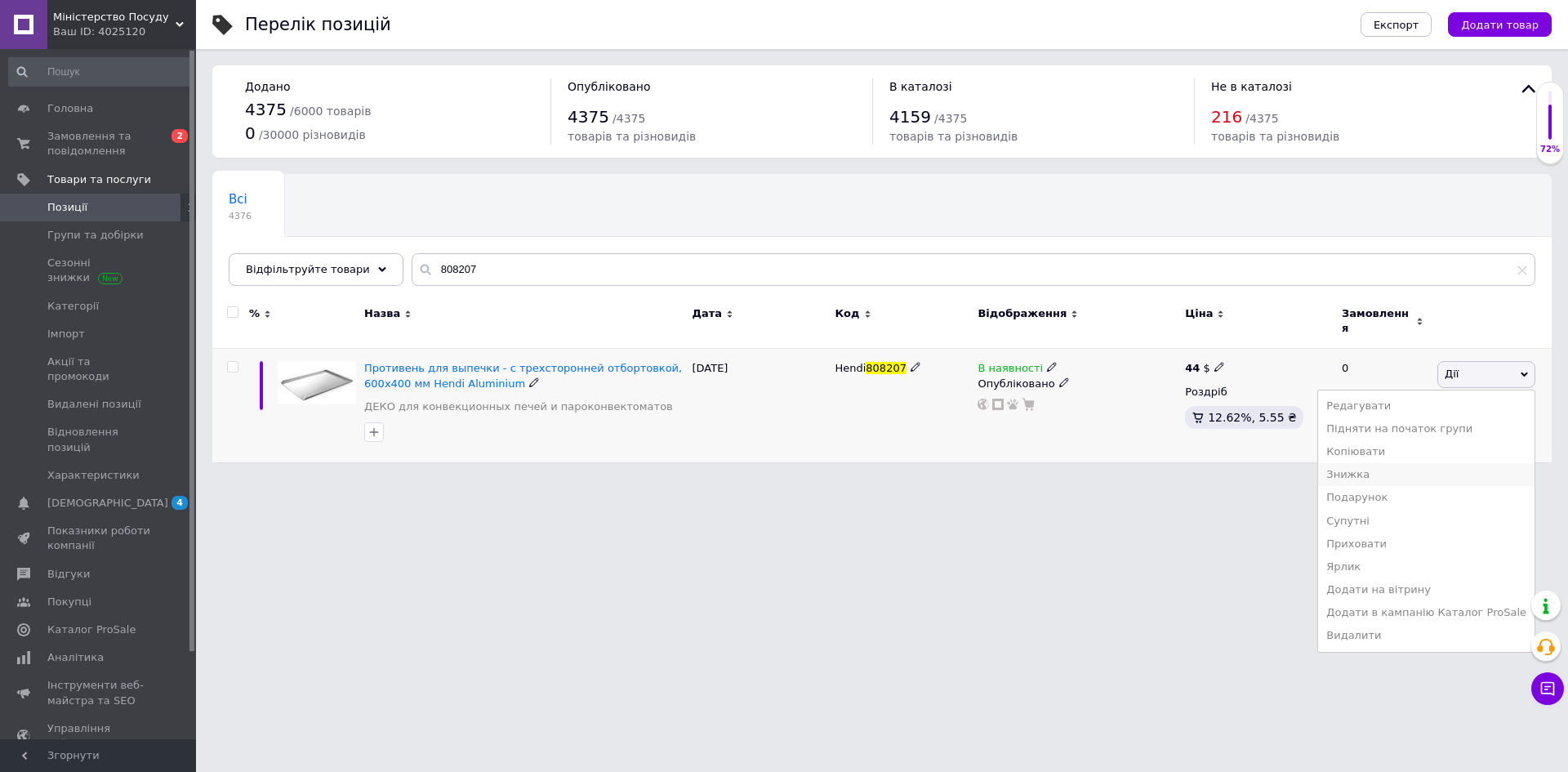
click at [1370, 463] on li "Знижка" at bounding box center [1426, 474] width 216 height 22
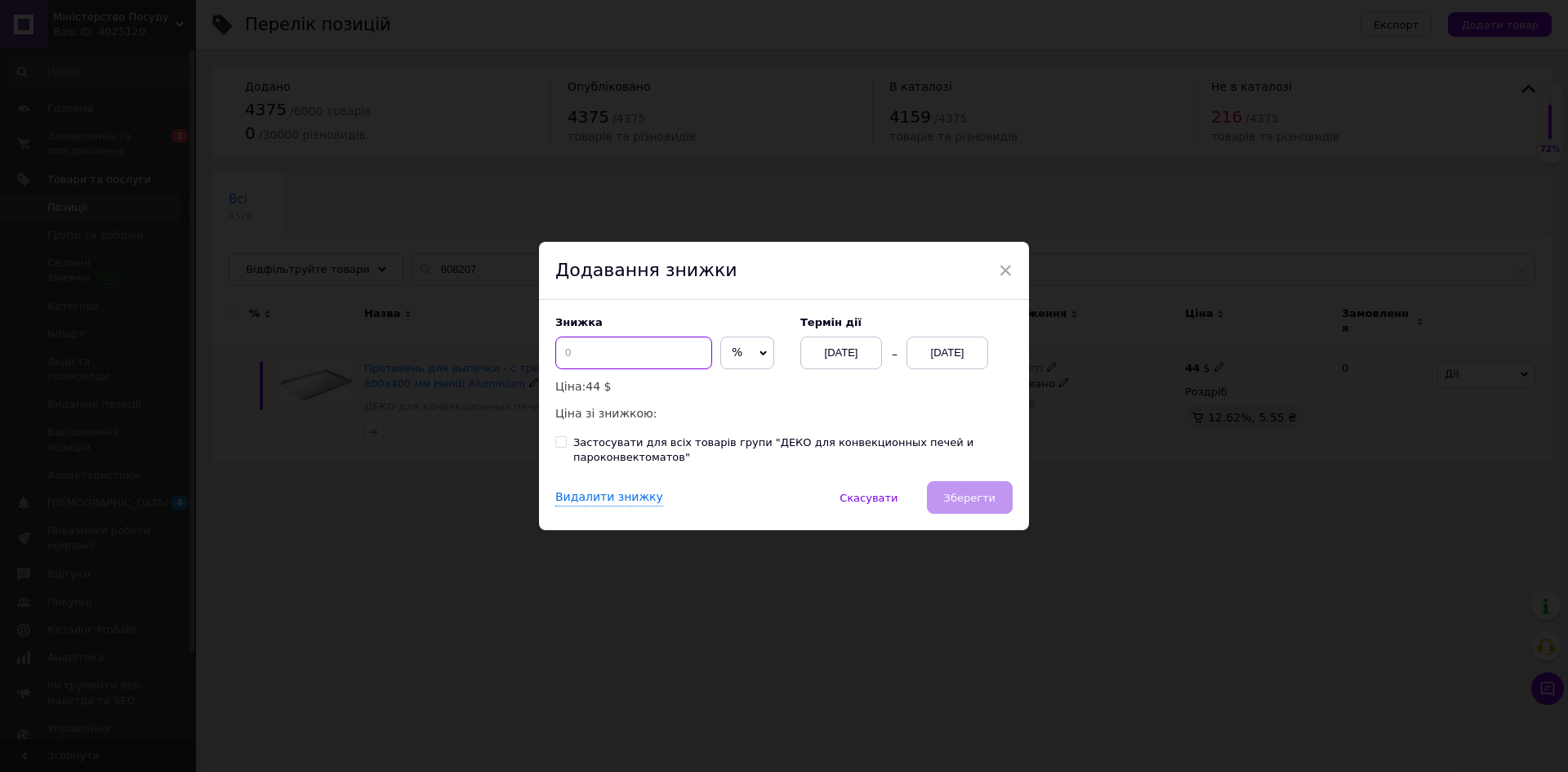
click at [696, 354] on input at bounding box center [634, 353] width 157 height 33
type input "15"
click at [927, 356] on div "[DATE]" at bounding box center [947, 353] width 81 height 33
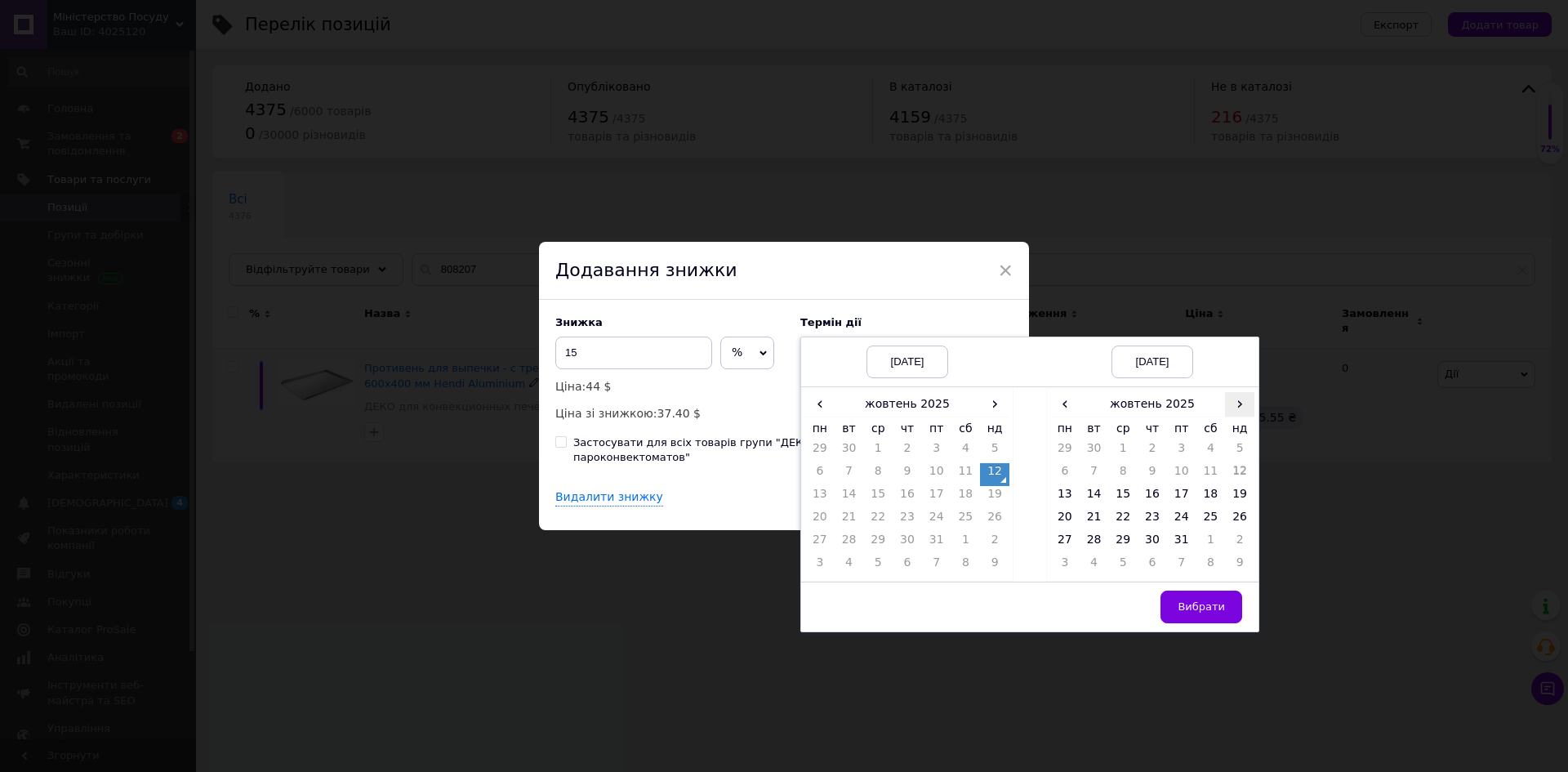
click at [1234, 401] on span "›" at bounding box center [1239, 403] width 29 height 23
click at [1154, 527] on td "20" at bounding box center [1152, 520] width 29 height 22
click at [1209, 606] on span "Вибрати" at bounding box center [1201, 605] width 48 height 12
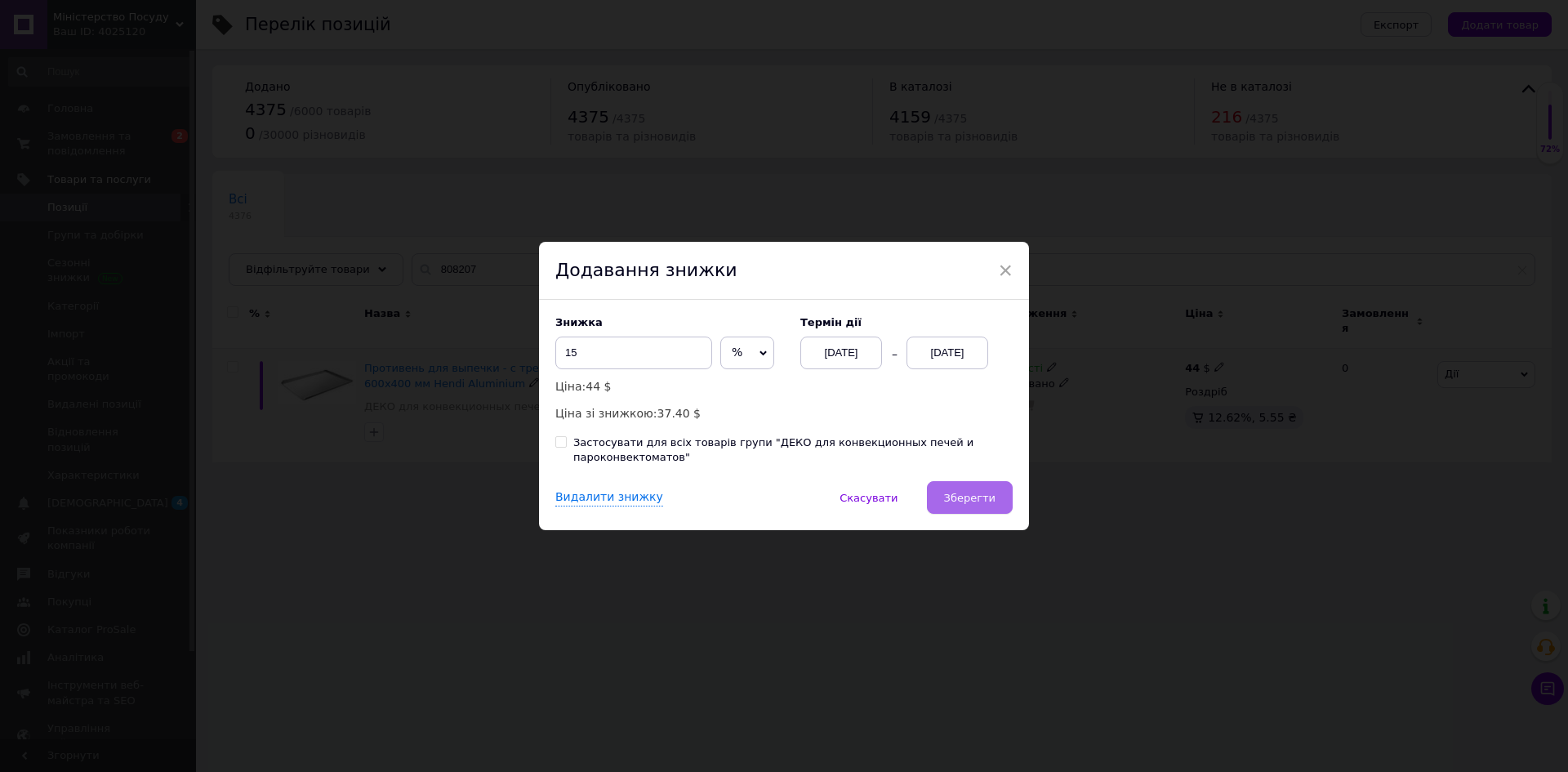
click at [974, 503] on span "Зберегти" at bounding box center [970, 497] width 51 height 12
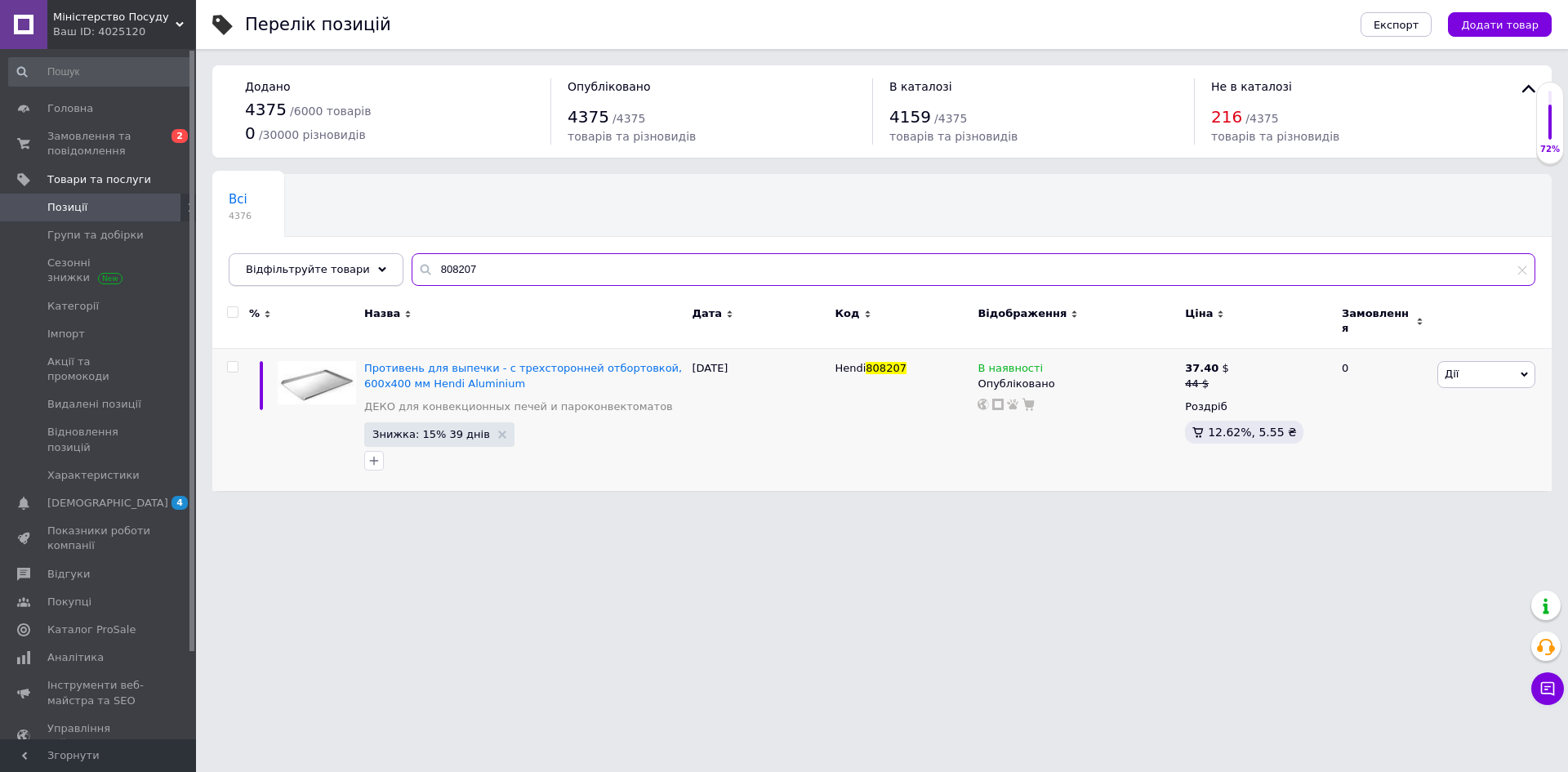
drag, startPoint x: 475, startPoint y: 272, endPoint x: 330, endPoint y: 273, distance: 145.0
click at [330, 273] on div "Відфільтруйте товари 808207" at bounding box center [882, 269] width 1307 height 33
paste input "10361"
type input "810361"
click at [81, 127] on link "Замовлення та повідомлення 0 2" at bounding box center [100, 143] width 201 height 42
